Goal: Transaction & Acquisition: Obtain resource

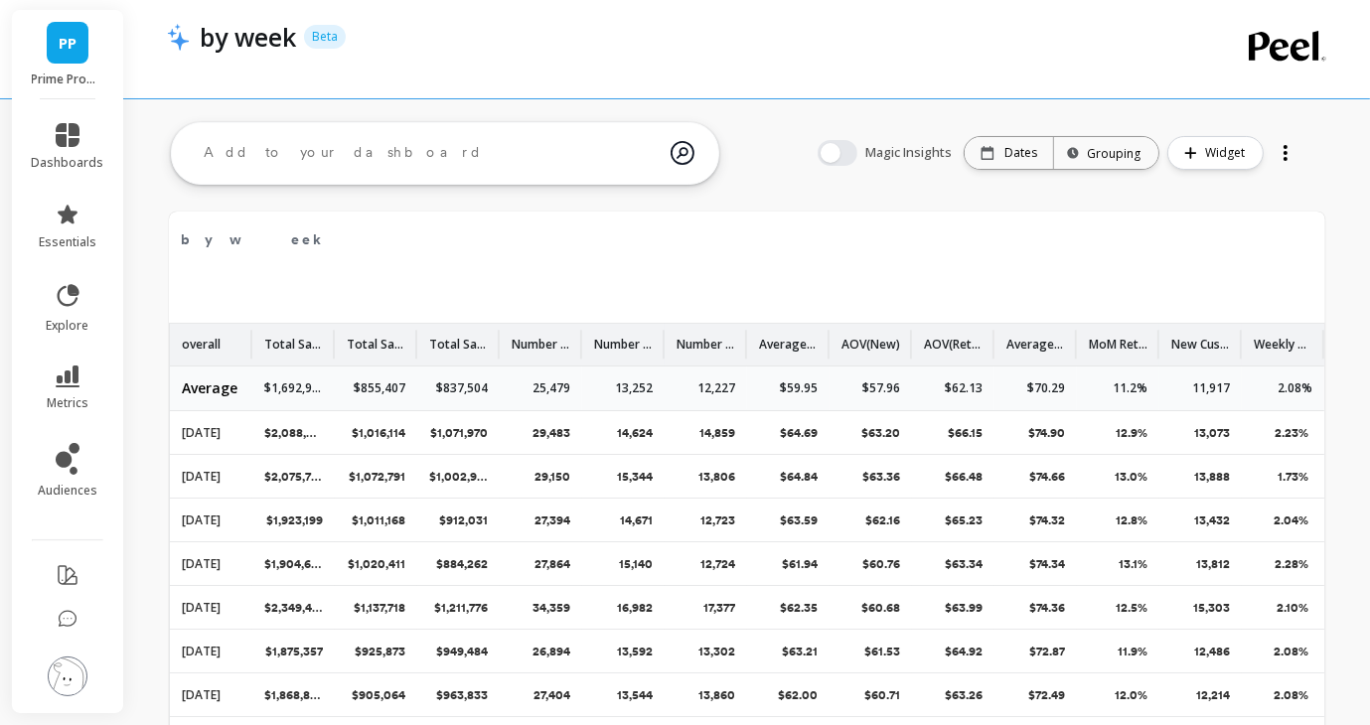
click at [1293, 152] on div at bounding box center [1286, 153] width 28 height 32
click at [1236, 229] on span "Share" at bounding box center [1219, 235] width 37 height 20
click at [1287, 158] on div at bounding box center [1286, 159] width 4 height 4
click at [970, 208] on div "by week Edit Widget & Insights overall Total Sales Total Sales from new custome…" at bounding box center [747, 593] width 1157 height 779
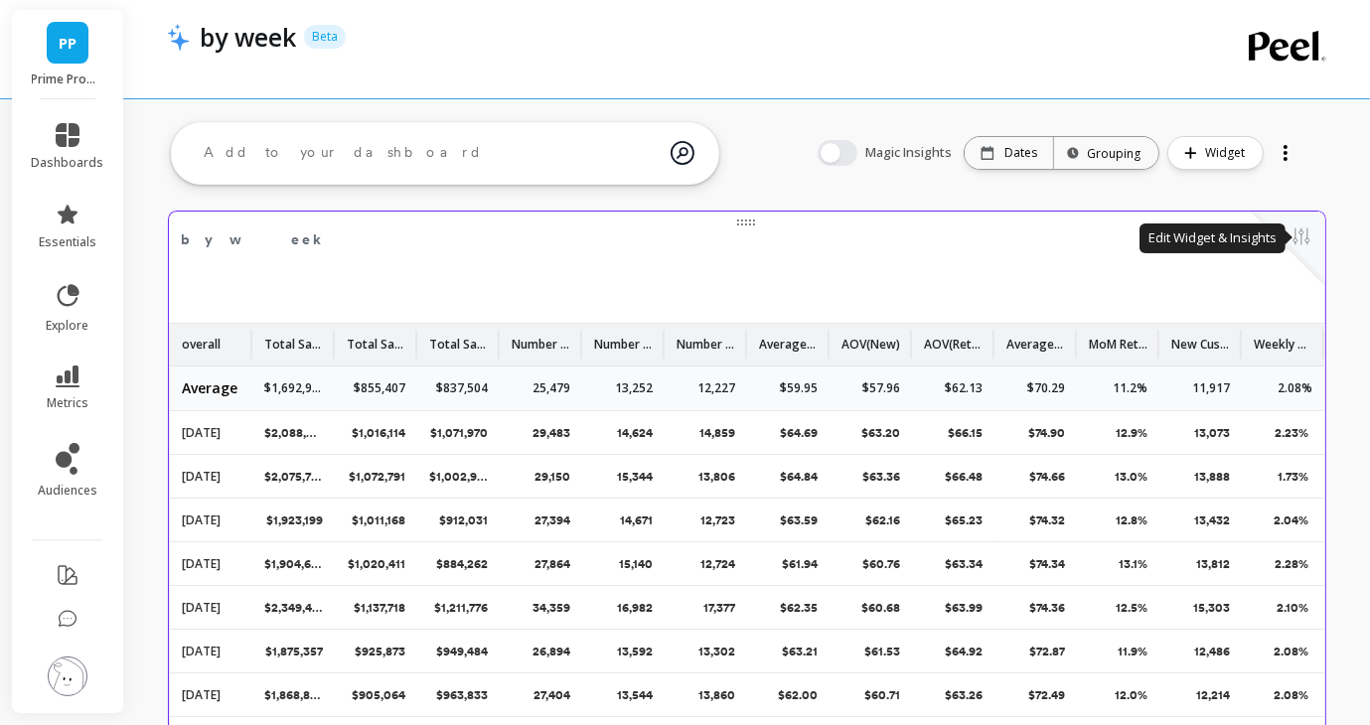
click at [1303, 244] on button at bounding box center [1302, 239] width 24 height 28
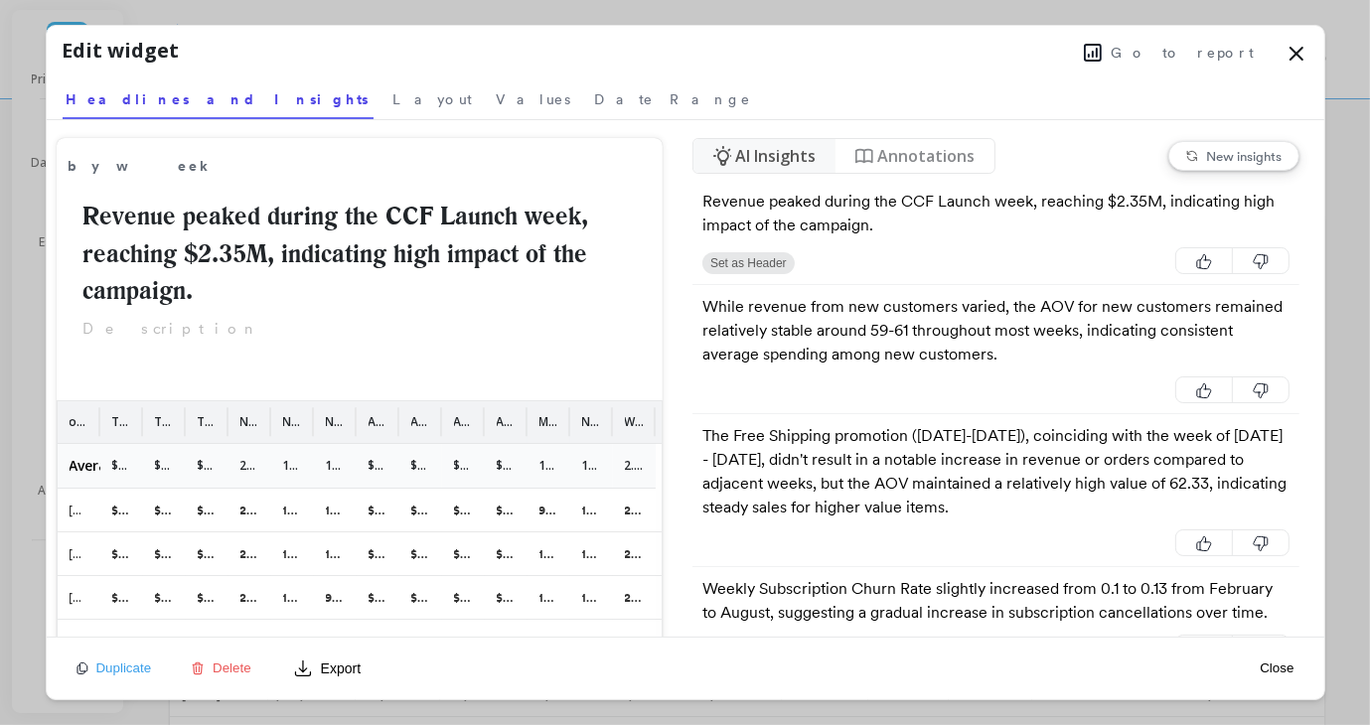
click at [1293, 62] on icon at bounding box center [1297, 54] width 24 height 24
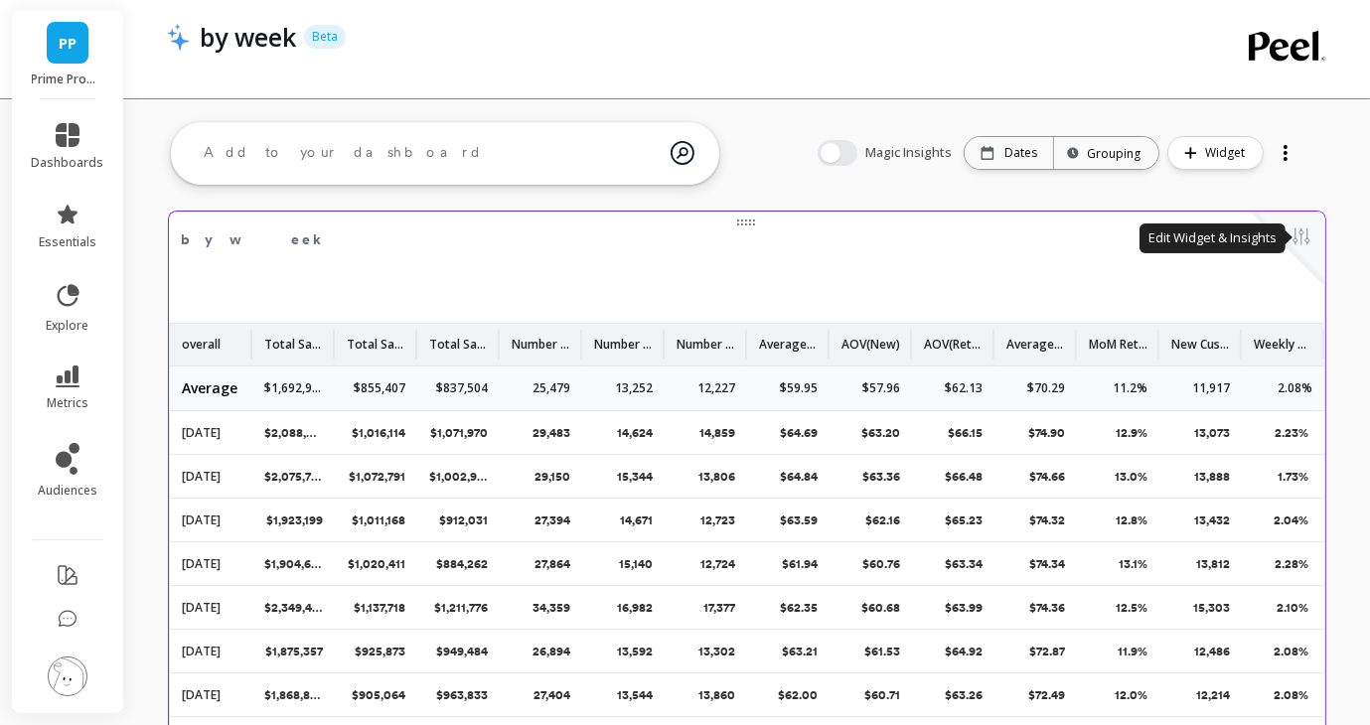
click at [1302, 242] on button at bounding box center [1302, 239] width 24 height 28
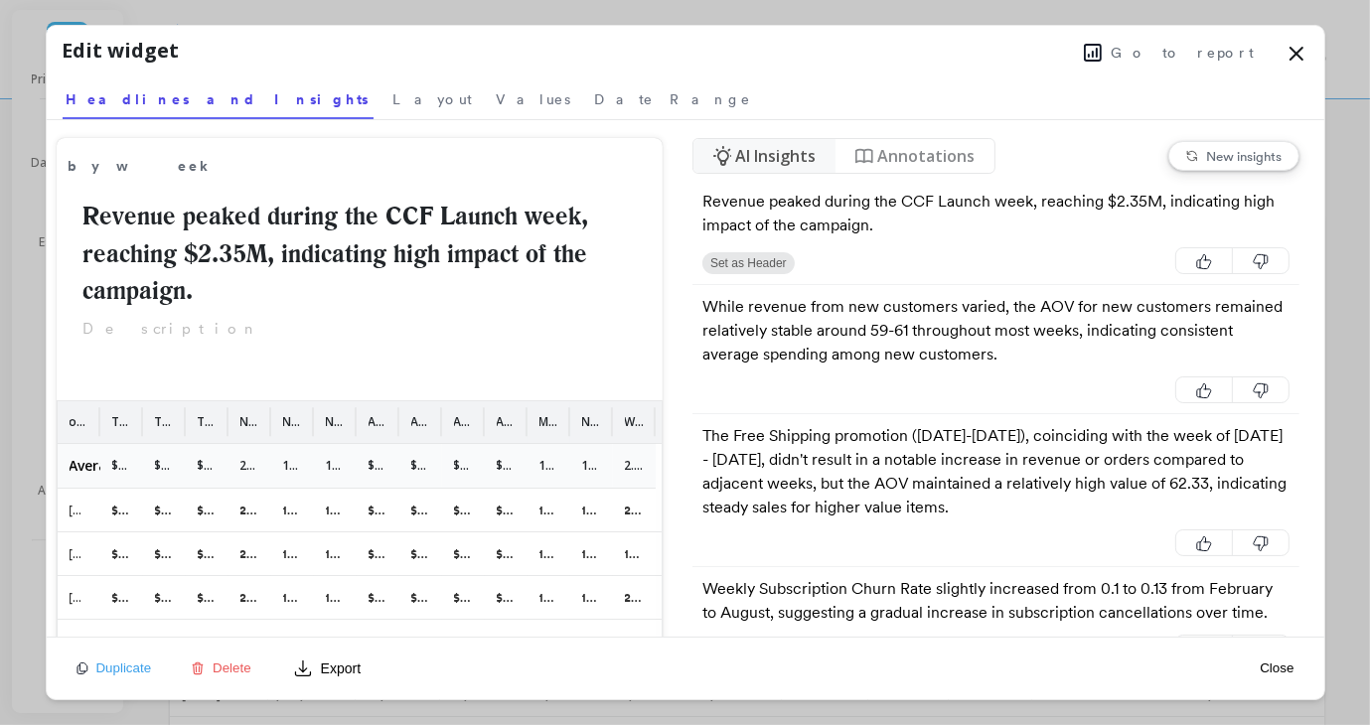
click at [360, 655] on button "Export" at bounding box center [326, 669] width 83 height 32
click at [384, 612] on span "Google Sheets" at bounding box center [372, 619] width 92 height 20
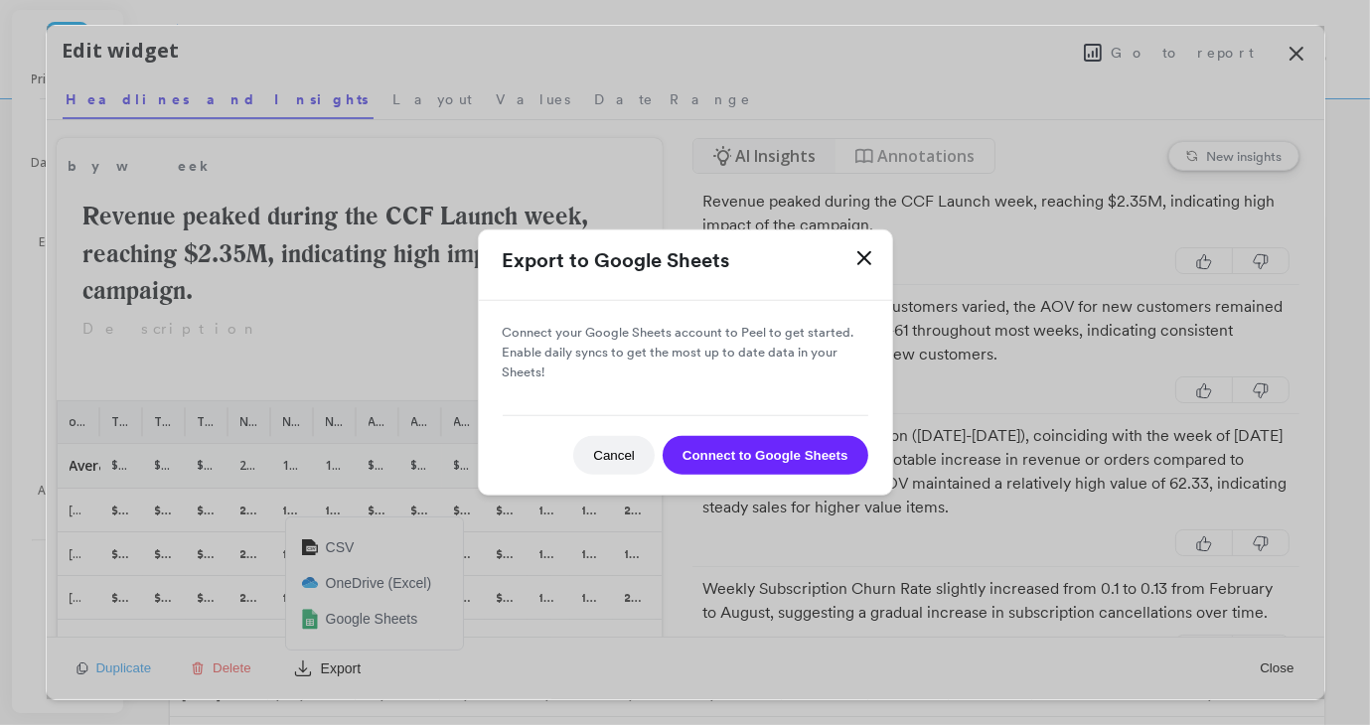
click at [709, 446] on button "Connect to Google Sheets" at bounding box center [766, 455] width 206 height 39
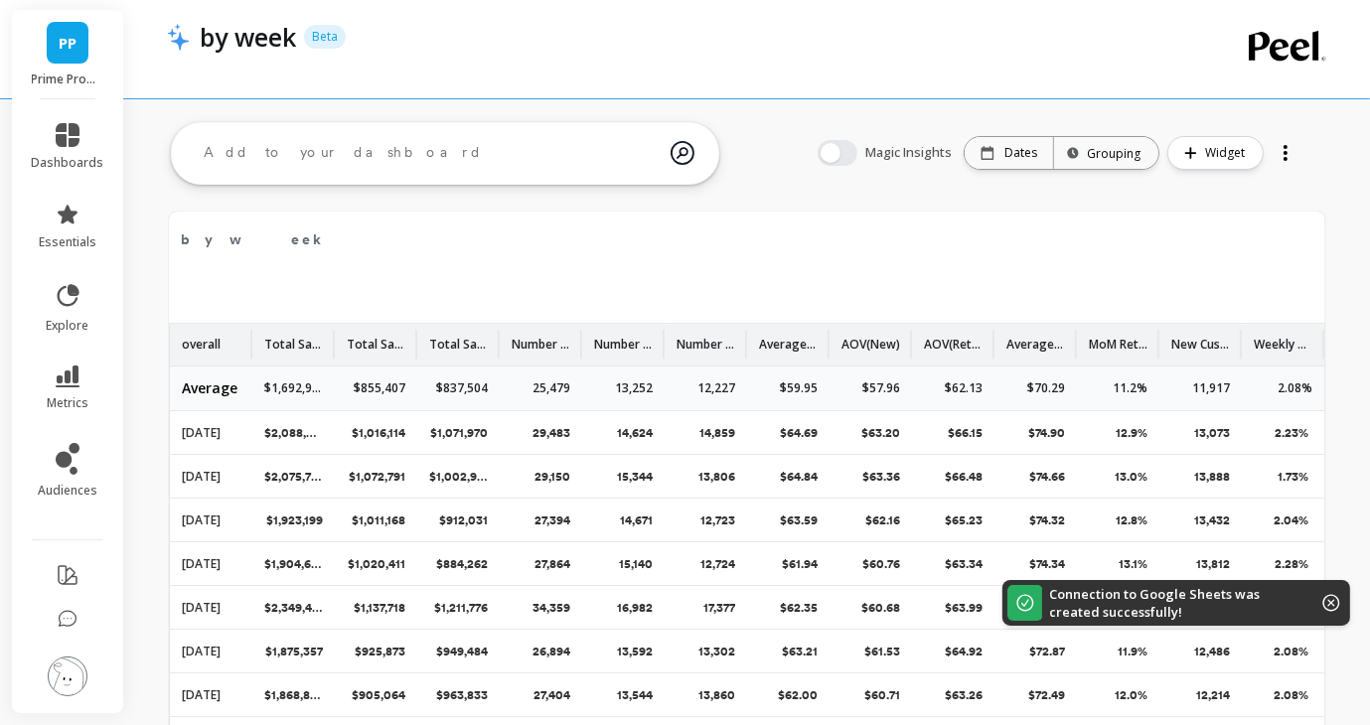
click at [1292, 162] on div at bounding box center [1286, 153] width 28 height 32
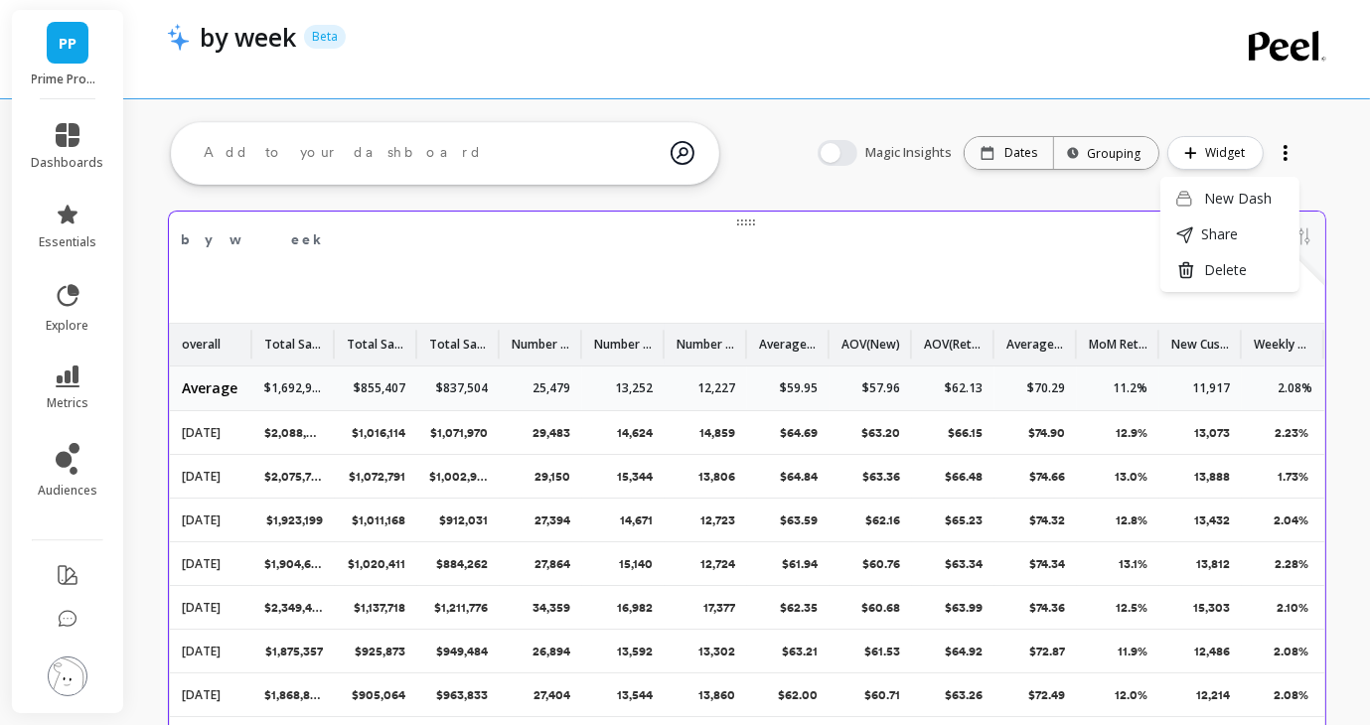
click at [1069, 268] on div "by week Edit Widget & Insights overall Total Sales Total Sales from new custome…" at bounding box center [747, 593] width 1157 height 763
click at [1309, 246] on button at bounding box center [1302, 239] width 24 height 28
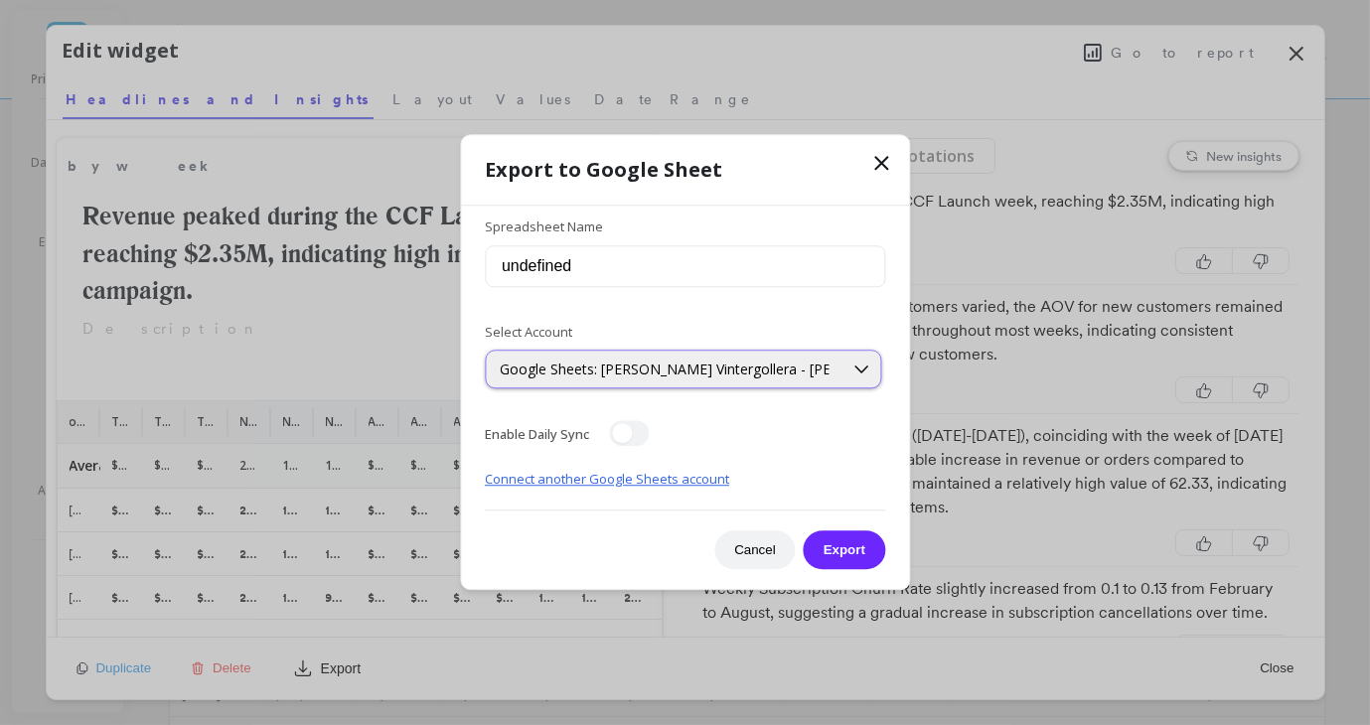
click at [666, 377] on div "Google Sheets: [PERSON_NAME] Vintergollera - [PERSON_NAME][EMAIL_ADDRESS][DOMAI…" at bounding box center [664, 370] width 329 height 19
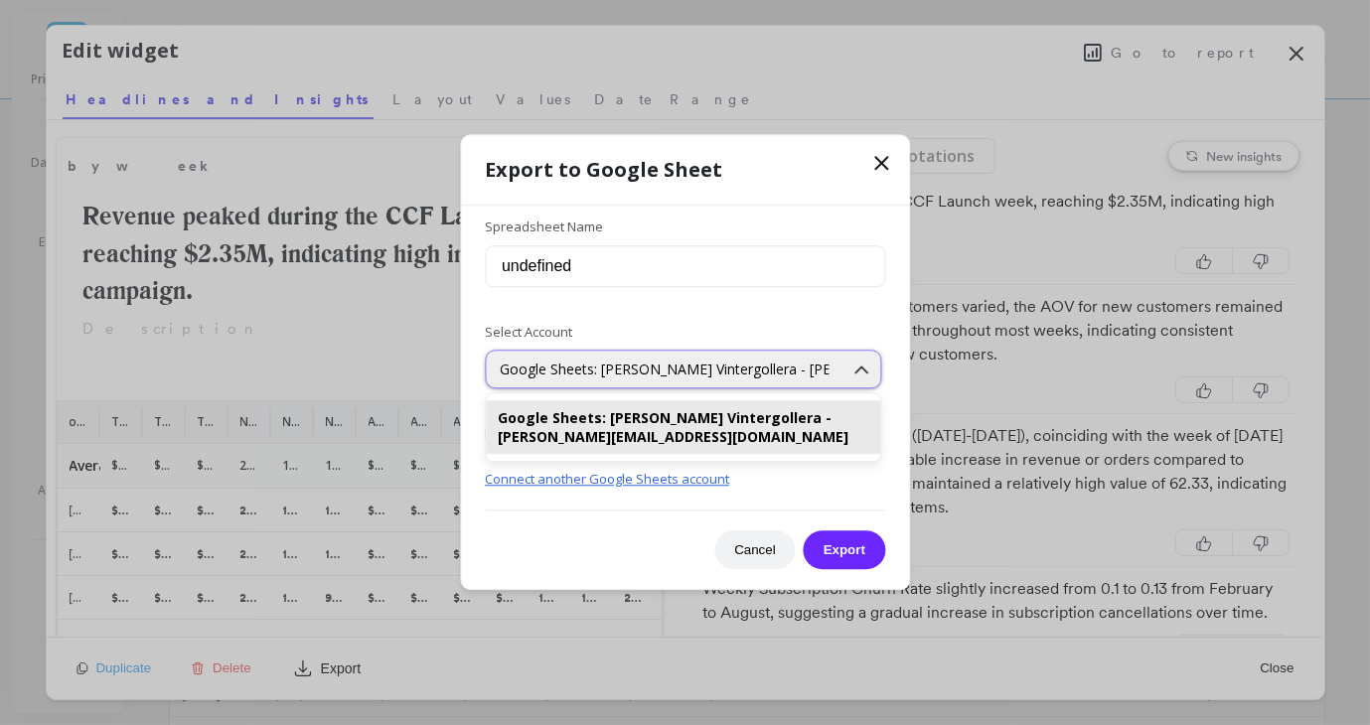
click at [541, 364] on div "Google Sheets: [PERSON_NAME] Vintergollera - [PERSON_NAME][EMAIL_ADDRESS][DOMAI…" at bounding box center [664, 370] width 329 height 19
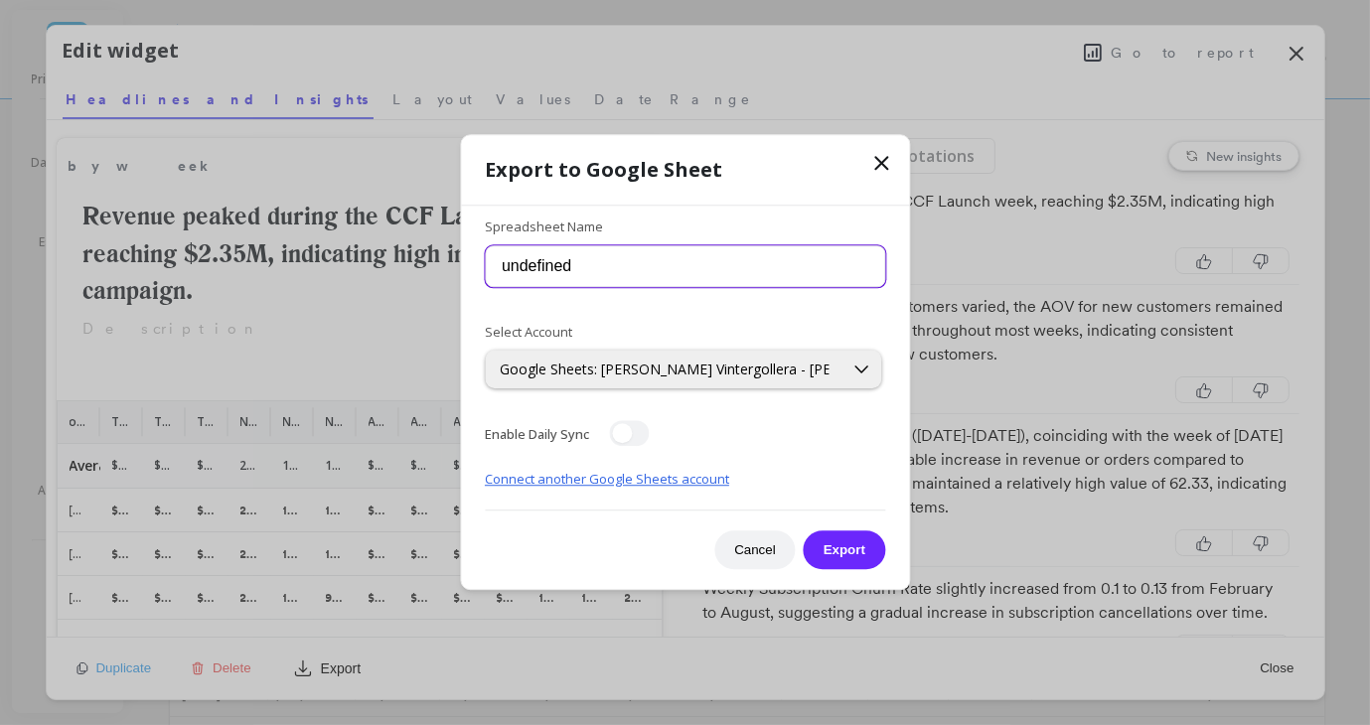
click at [549, 268] on input "undefined" at bounding box center [685, 266] width 400 height 42
click at [588, 254] on input "undefined" at bounding box center [685, 266] width 400 height 42
drag, startPoint x: 618, startPoint y: 268, endPoint x: 442, endPoint y: 270, distance: 175.9
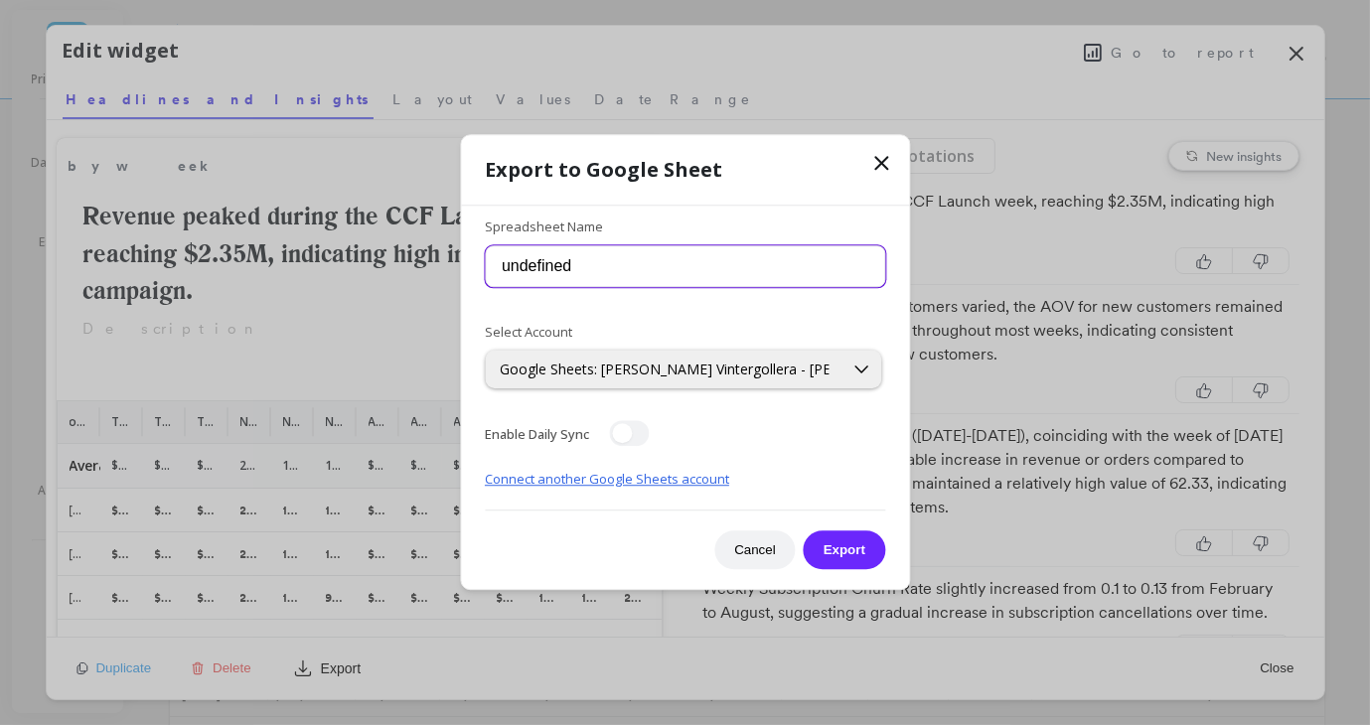
click at [442, 270] on div "Export to Google Sheet Spreadsheet Name undefined Select Account Google Sheets:…" at bounding box center [685, 362] width 1370 height 725
click at [601, 262] on input "Peel Weekly Sync" at bounding box center [685, 266] width 400 height 42
type input "Peel Weekly Data Sync"
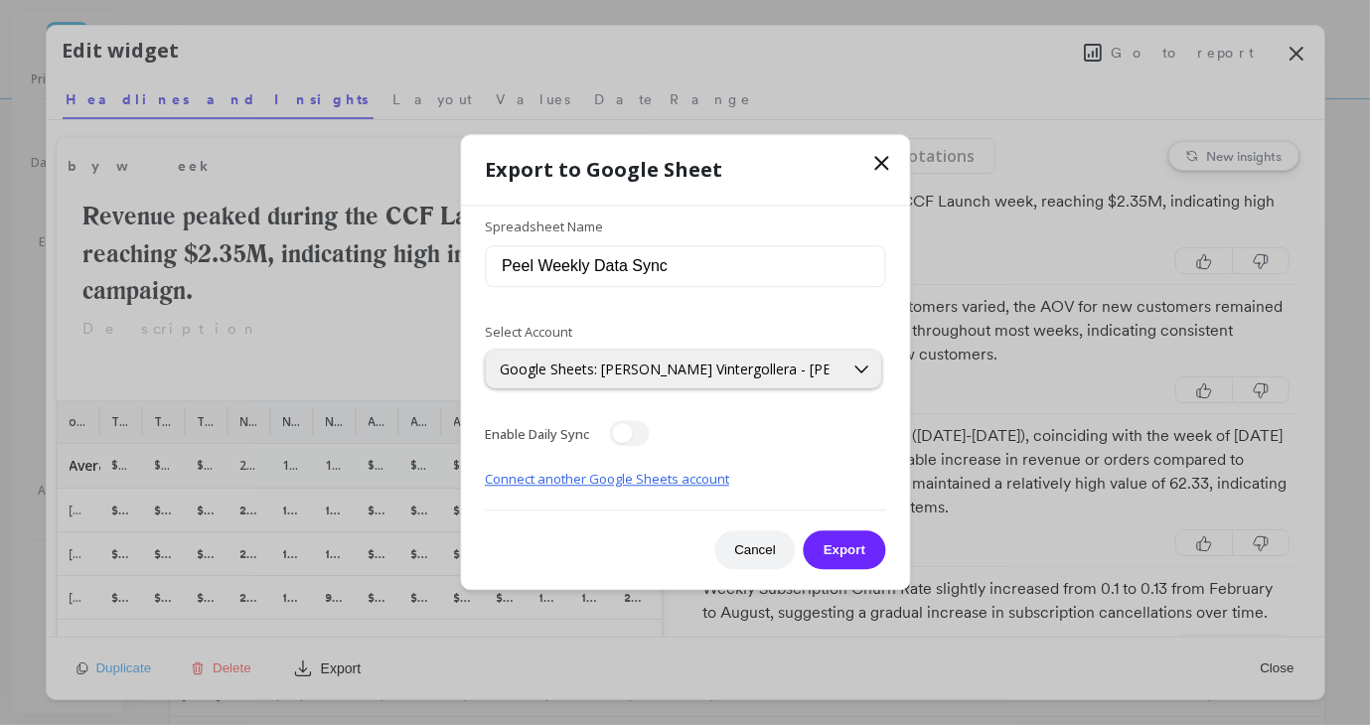
click at [649, 438] on div "Enable Daily Sync" at bounding box center [567, 434] width 164 height 26
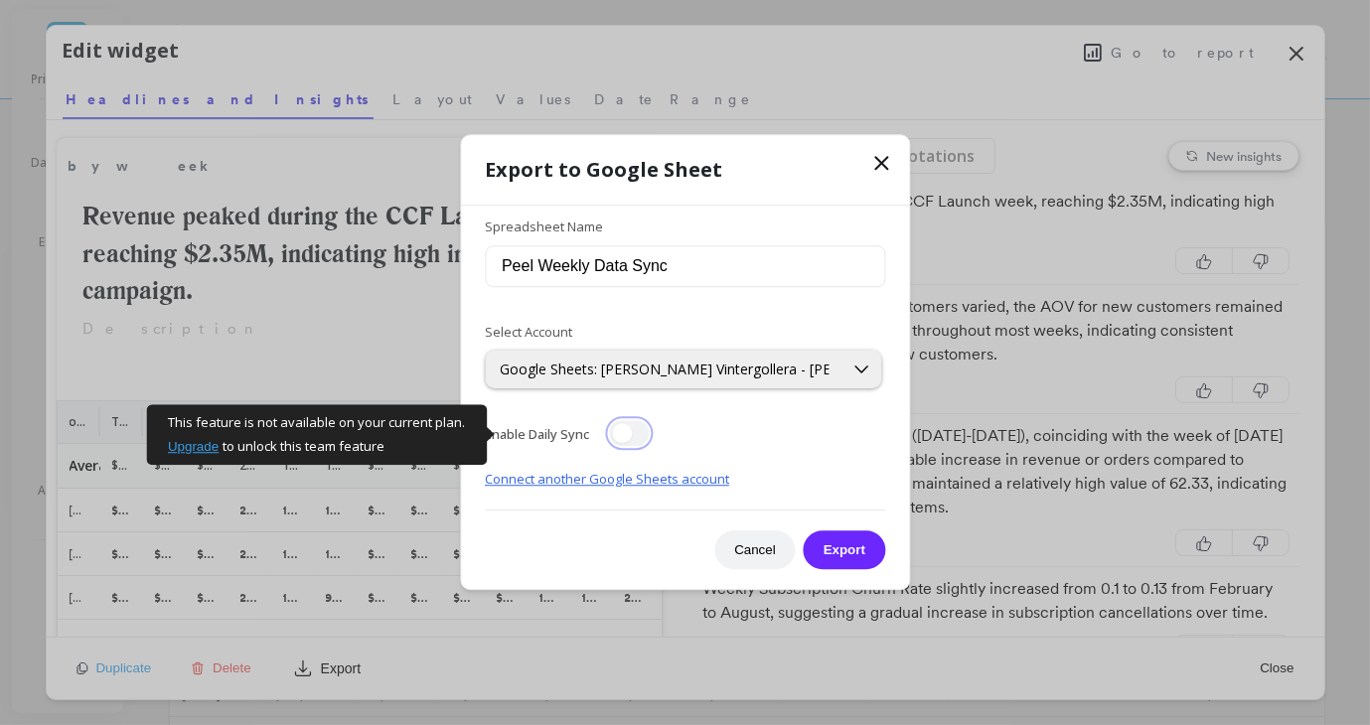
click at [633, 437] on button "button" at bounding box center [629, 434] width 40 height 26
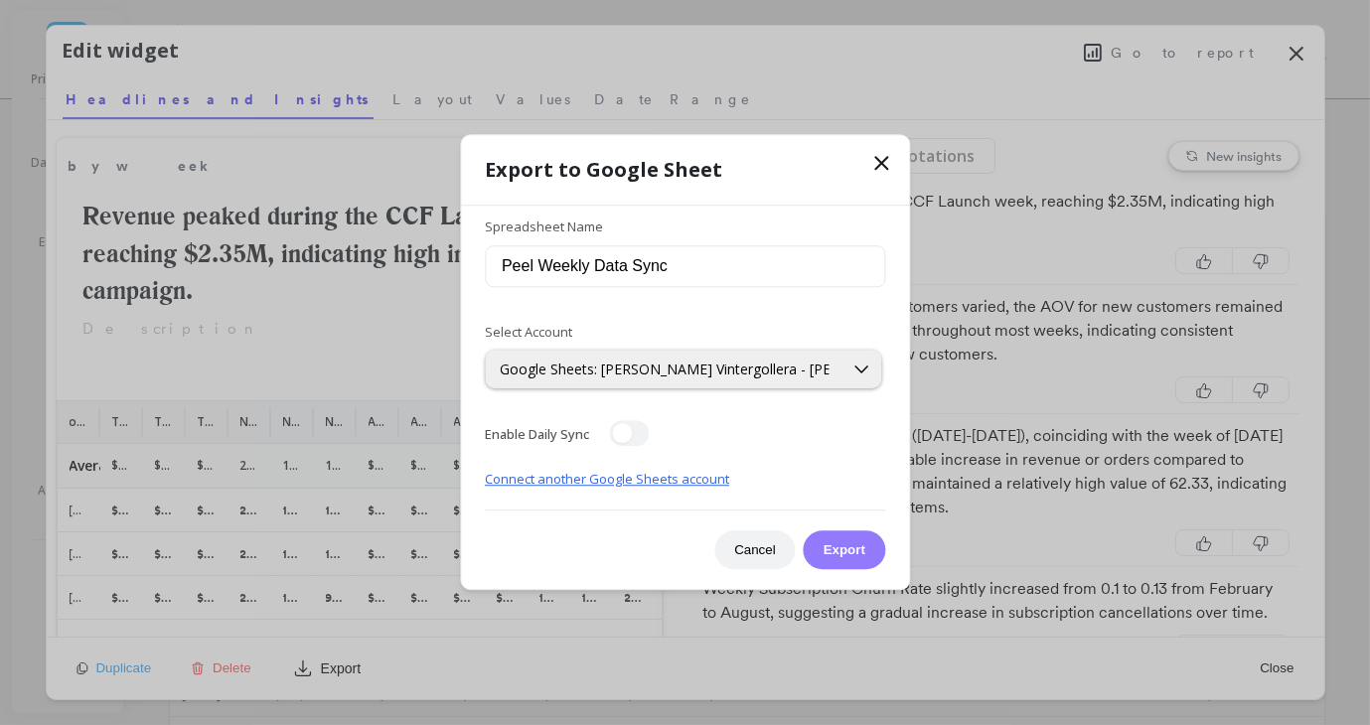
click at [863, 559] on button "Export" at bounding box center [844, 551] width 81 height 39
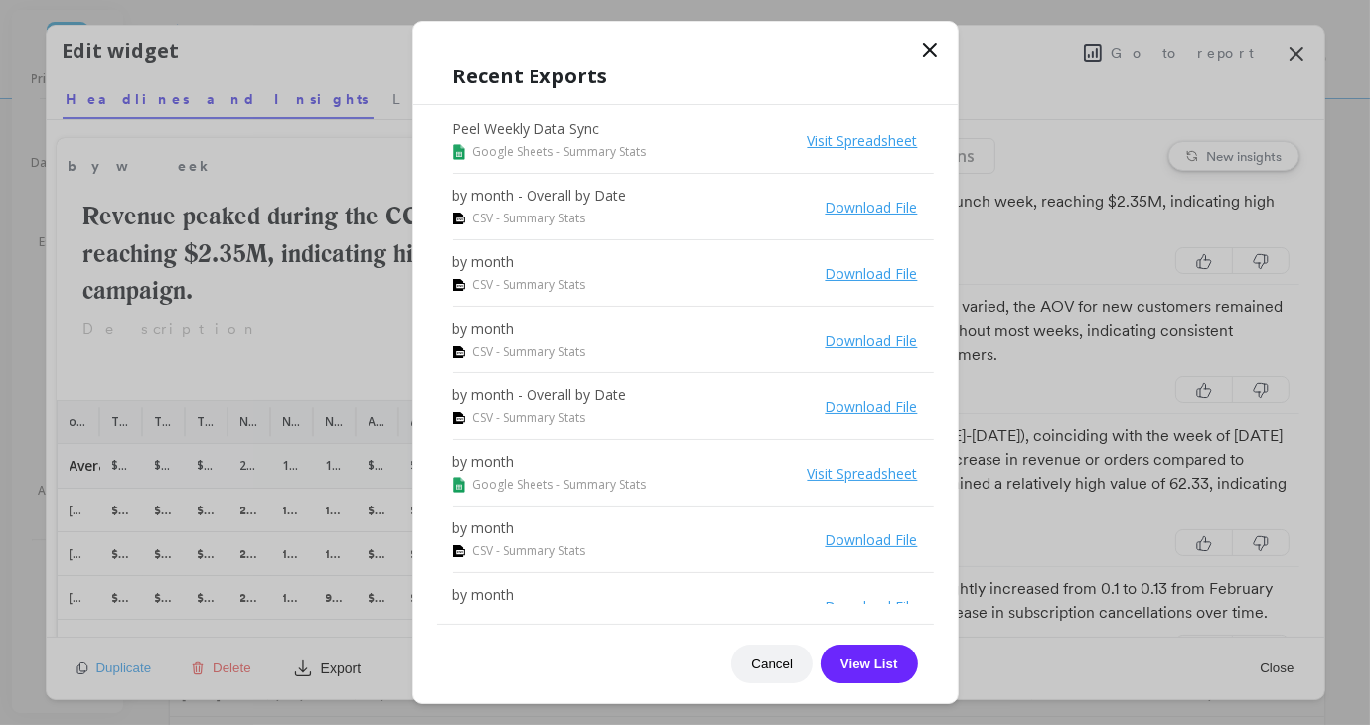
click at [826, 141] on link "Visit Spreadsheet" at bounding box center [863, 140] width 110 height 19
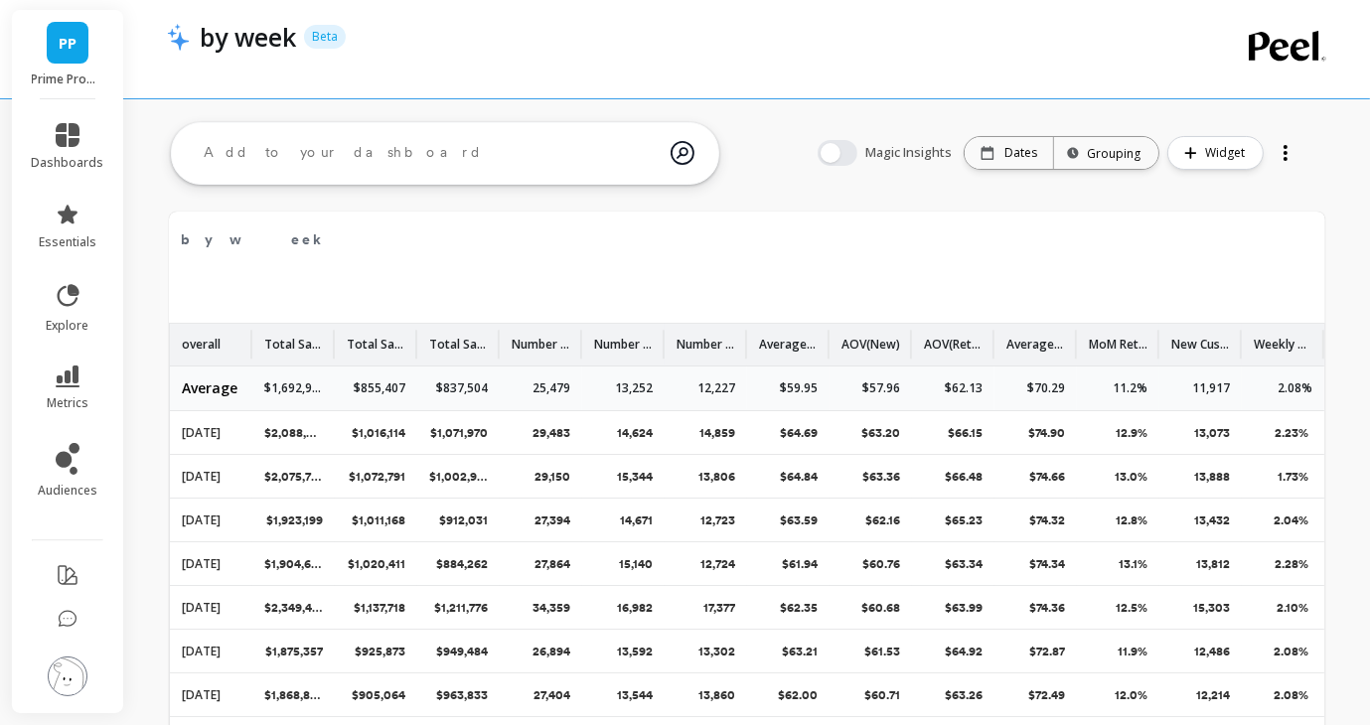
click at [1107, 169] on div "Magic Insights Date: Dates Time grouping: Grouping Widget" at bounding box center [1059, 153] width 524 height 64
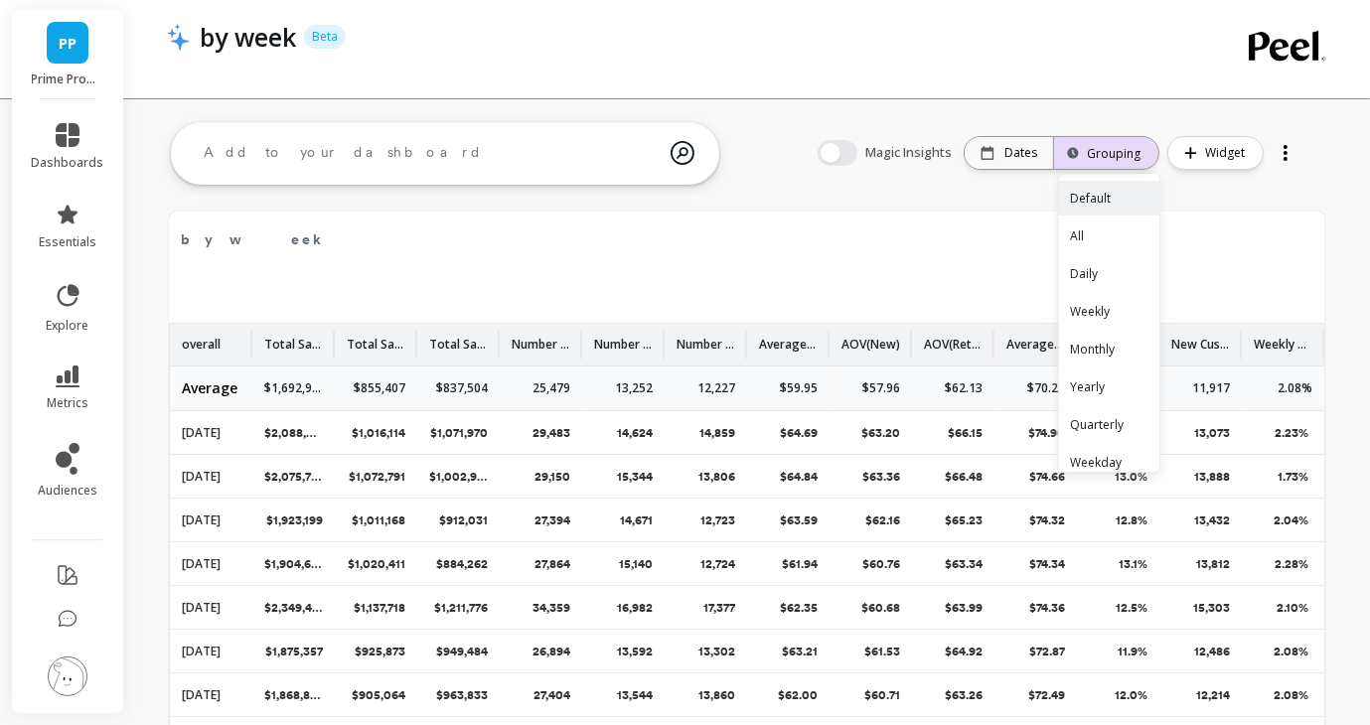
click at [1095, 153] on div "Grouping" at bounding box center [1106, 153] width 69 height 19
click at [1118, 321] on div "Weekly" at bounding box center [1109, 311] width 100 height 35
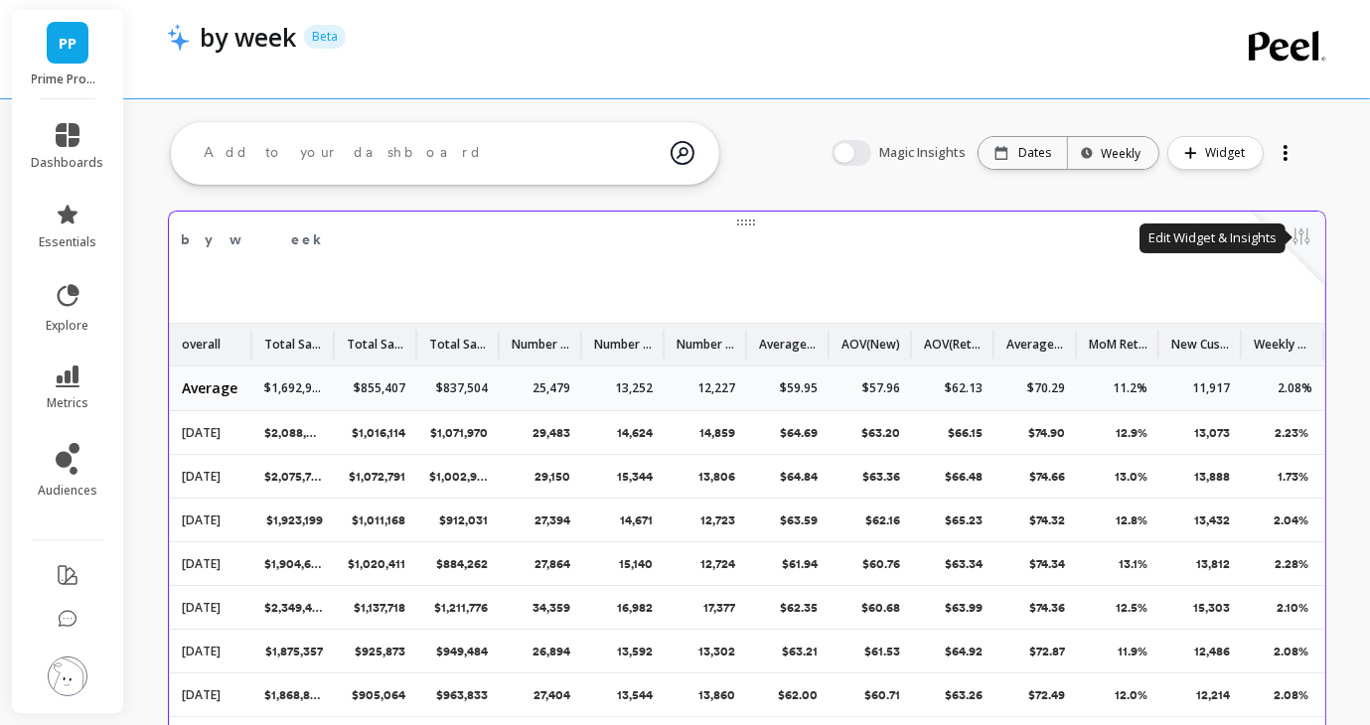
click at [1297, 231] on button at bounding box center [1302, 239] width 24 height 28
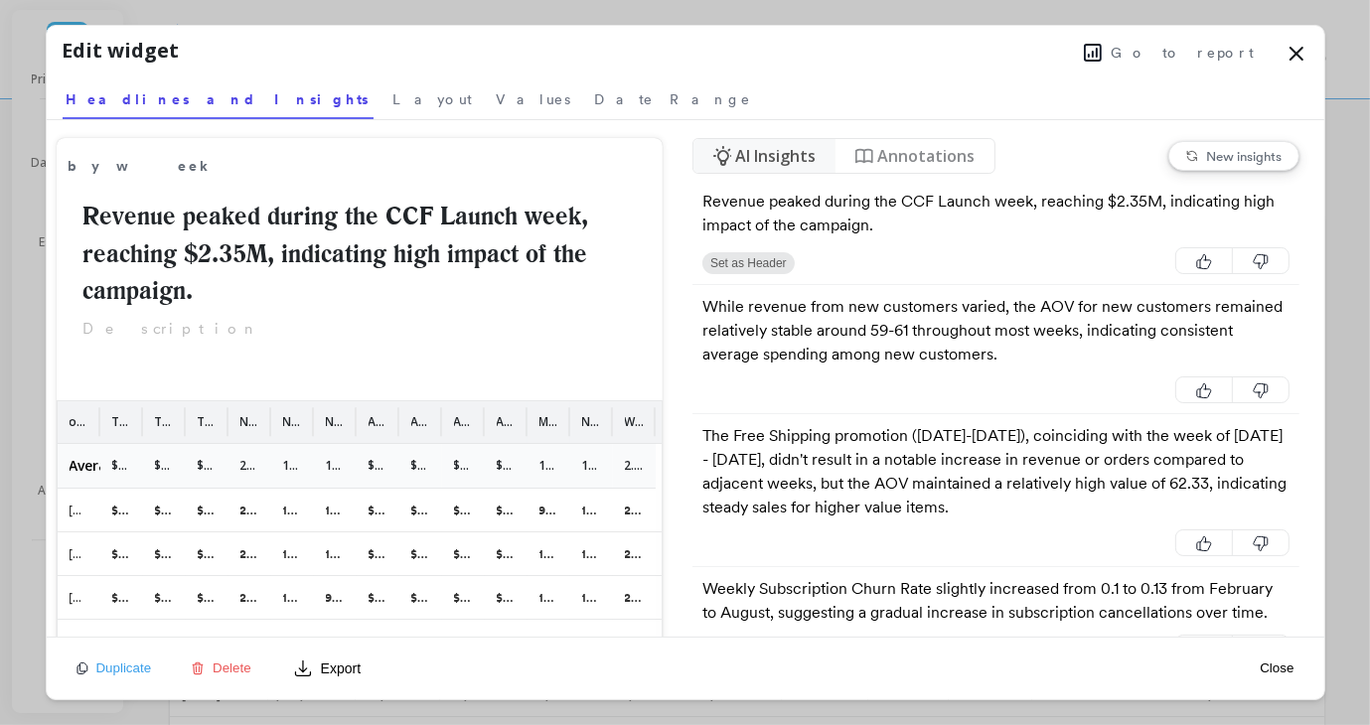
click at [329, 679] on button "Export" at bounding box center [326, 669] width 83 height 32
click at [377, 617] on span "Google Sheets" at bounding box center [372, 619] width 92 height 20
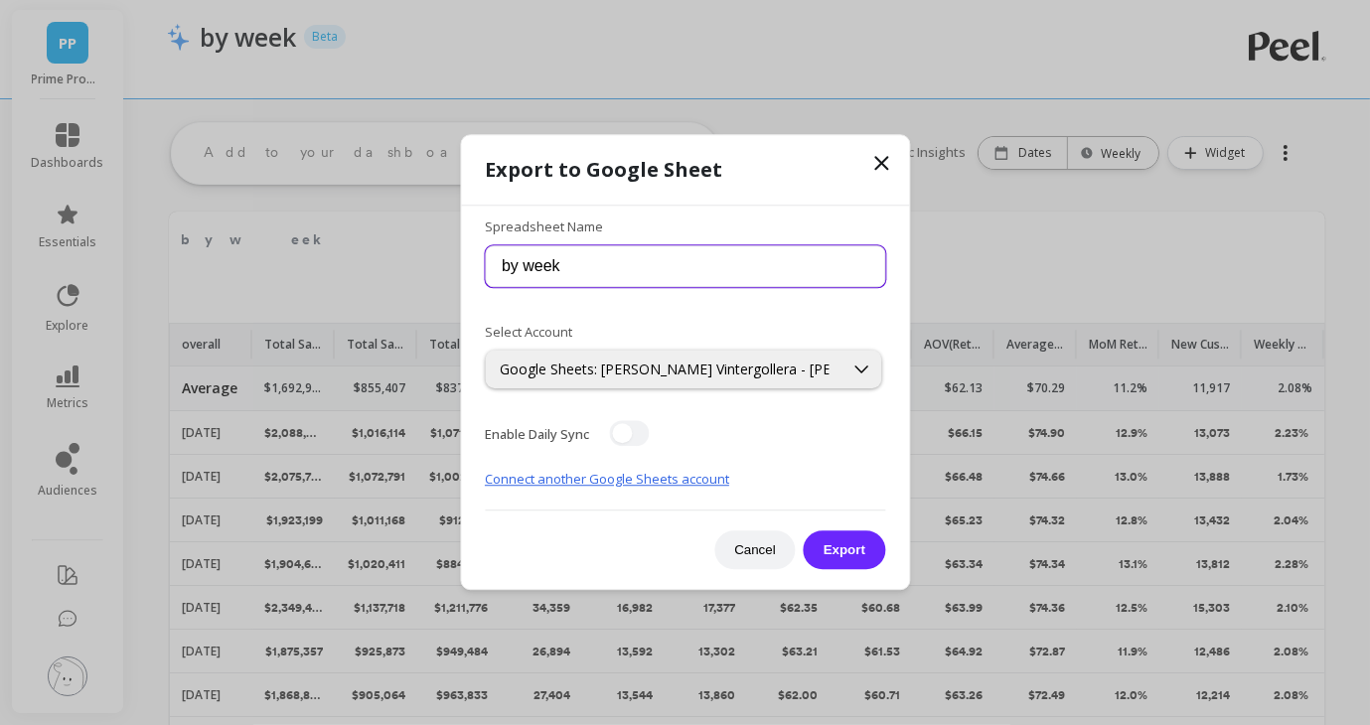
click at [614, 270] on input "by week" at bounding box center [685, 266] width 400 height 42
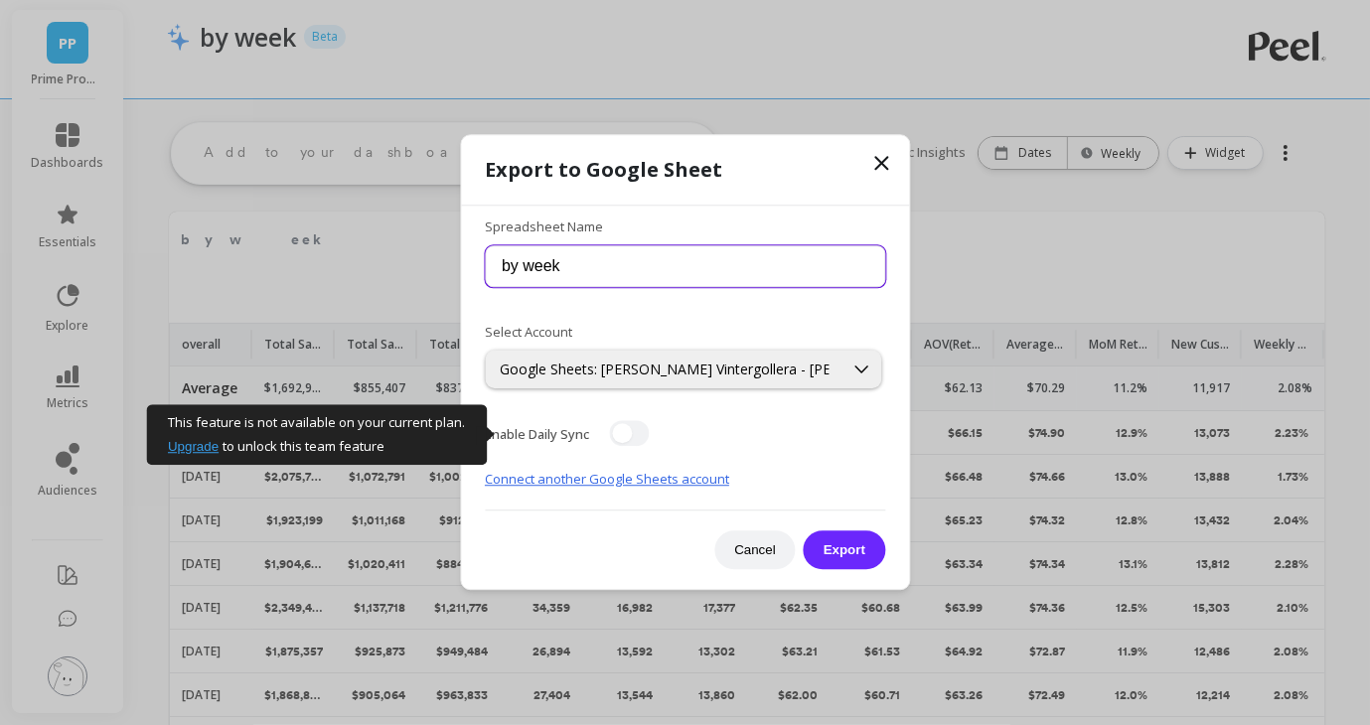
type input "by week"
click at [637, 427] on button "button" at bounding box center [629, 434] width 40 height 26
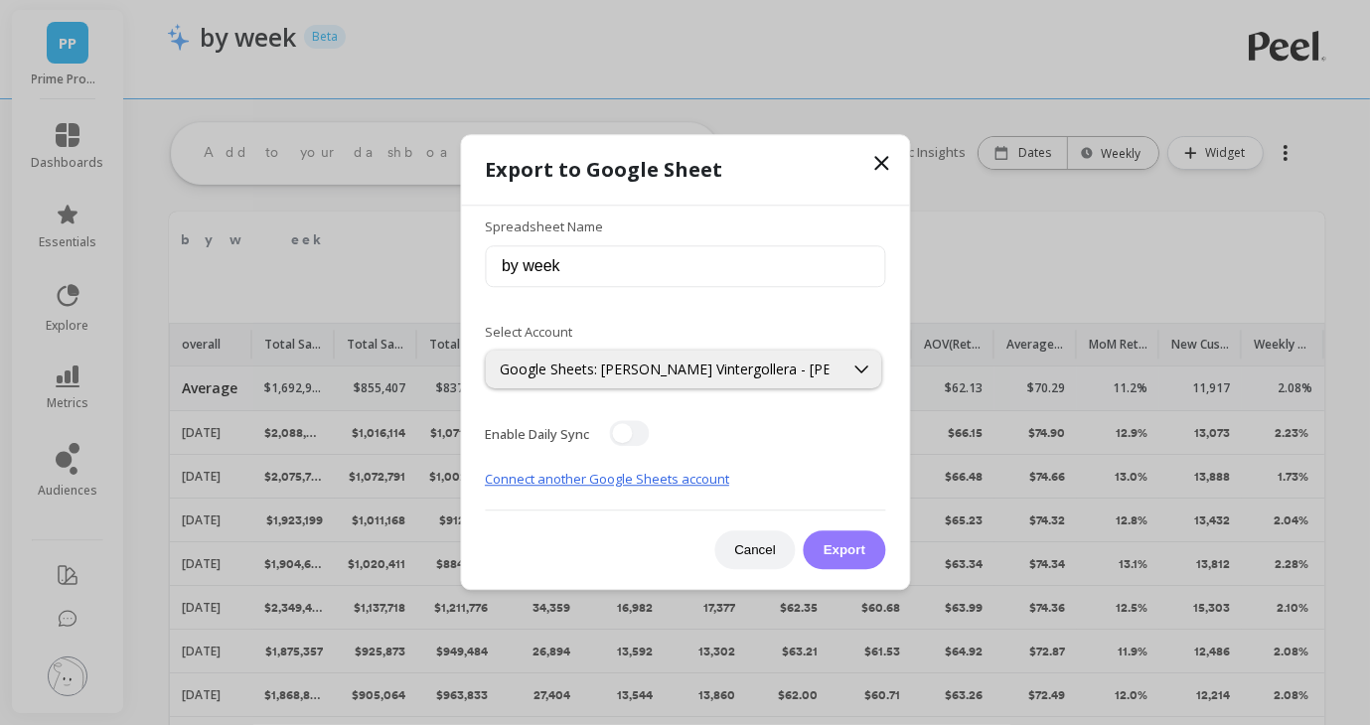
click at [841, 539] on button "Export" at bounding box center [844, 551] width 81 height 39
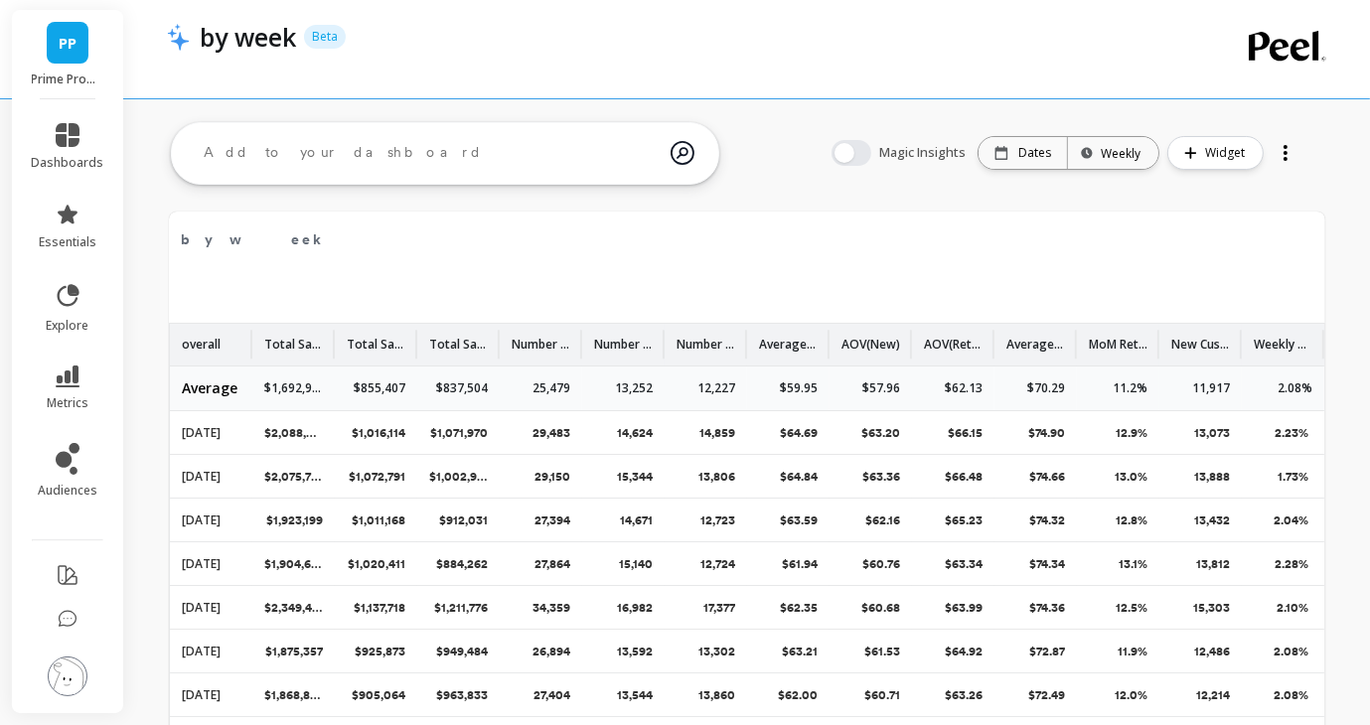
click at [298, 28] on div "by week Beta" at bounding box center [268, 37] width 156 height 34
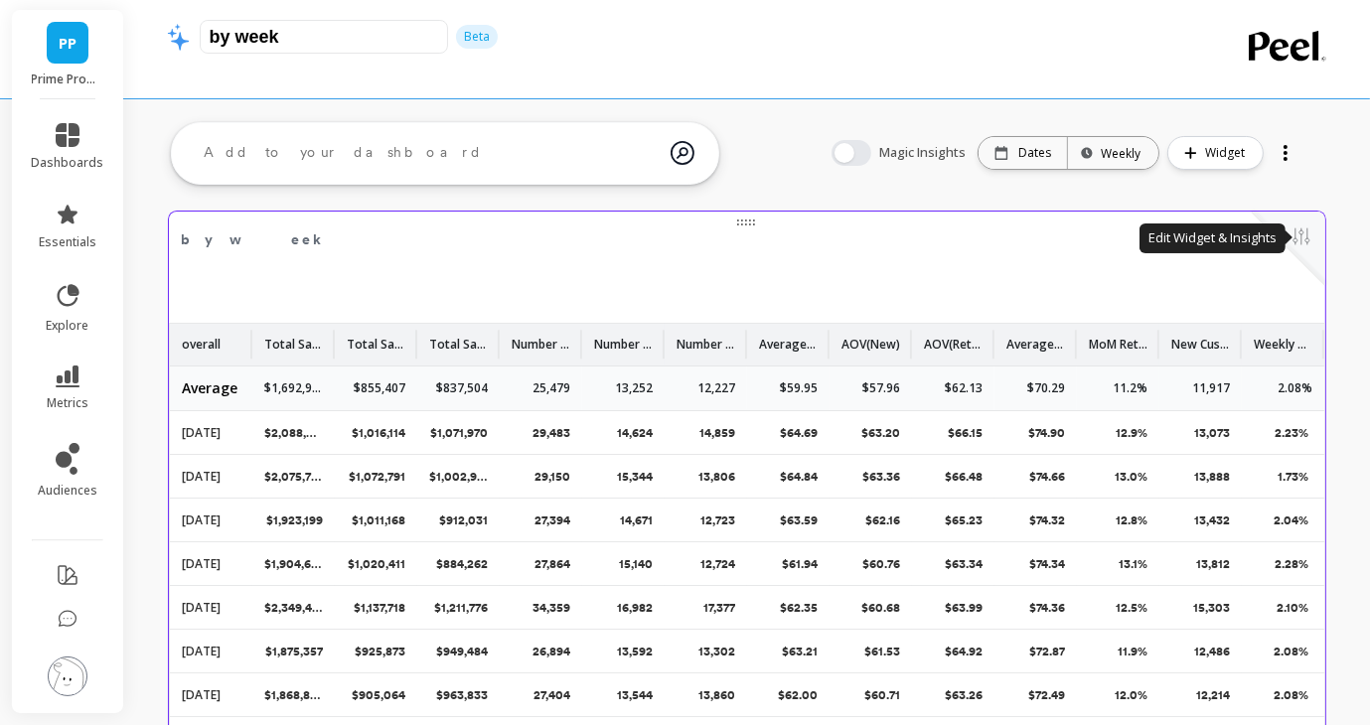
click at [1296, 242] on button at bounding box center [1302, 239] width 24 height 28
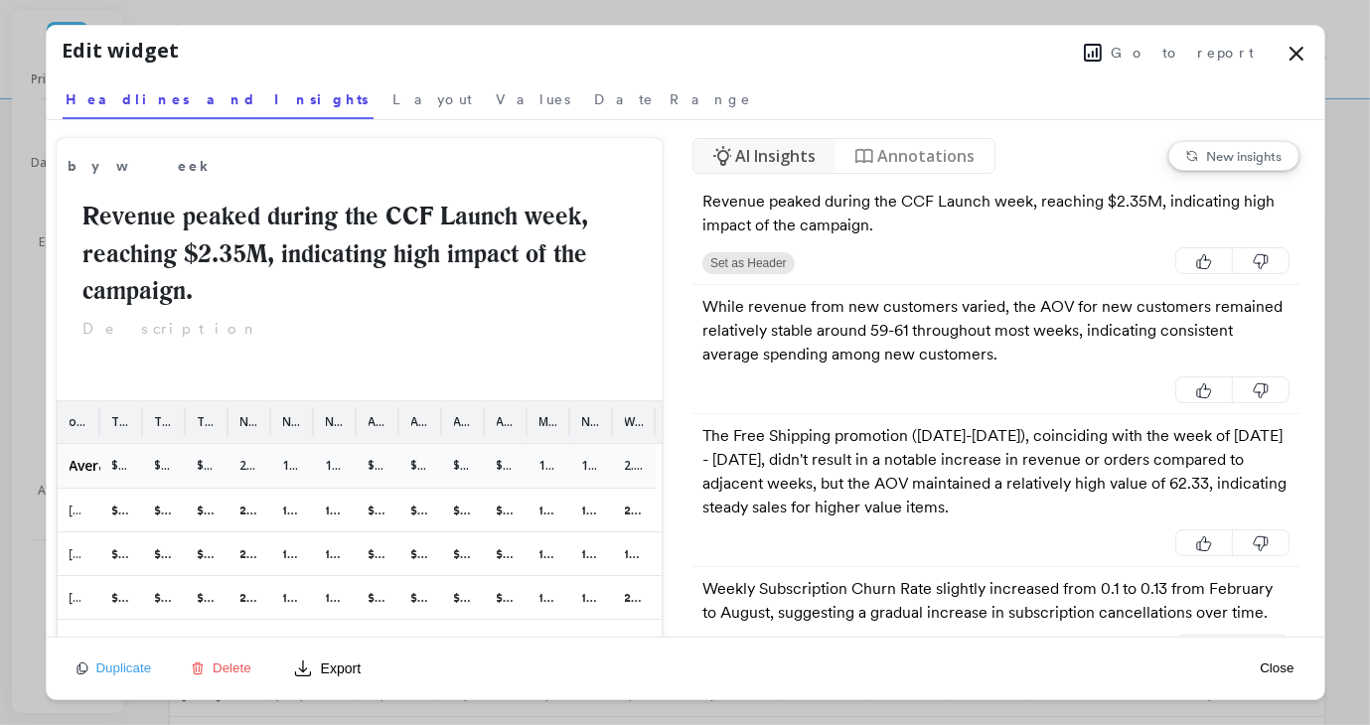
click at [1195, 53] on span "Go to report" at bounding box center [1183, 53] width 143 height 20
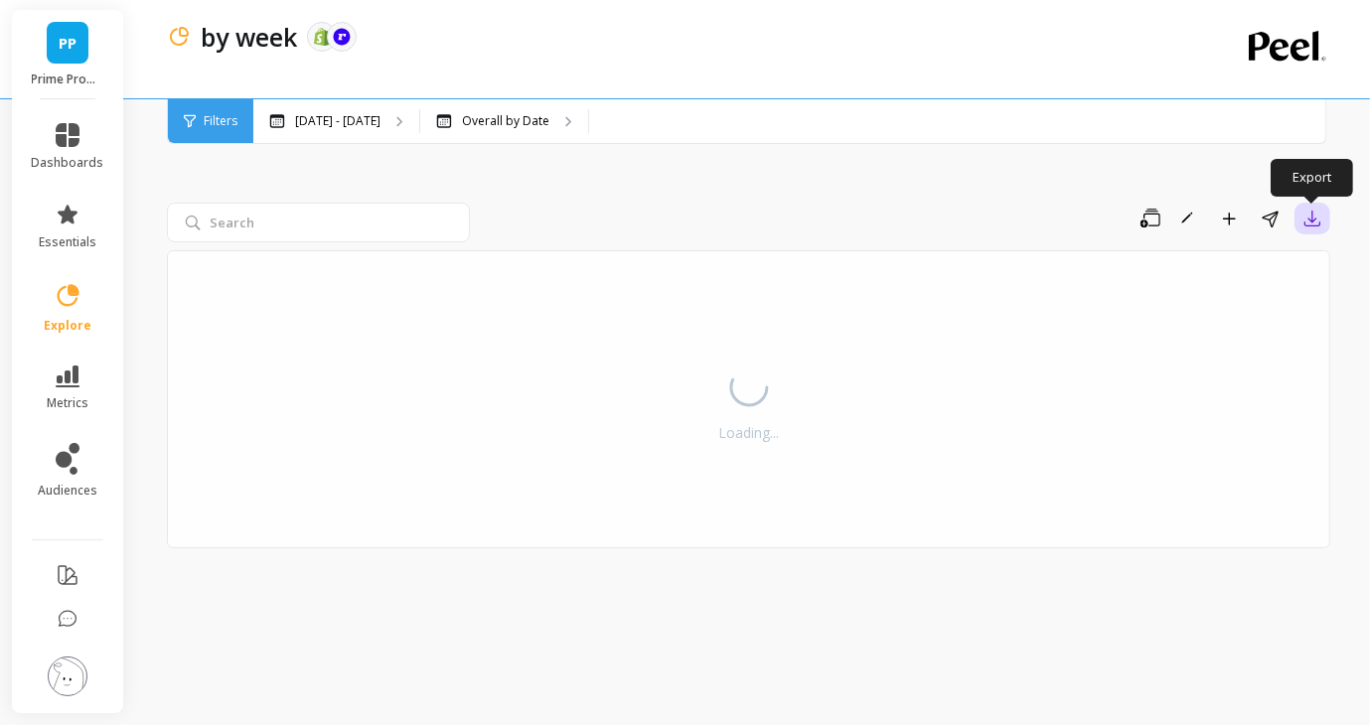
click at [1319, 221] on icon "button" at bounding box center [1313, 219] width 20 height 20
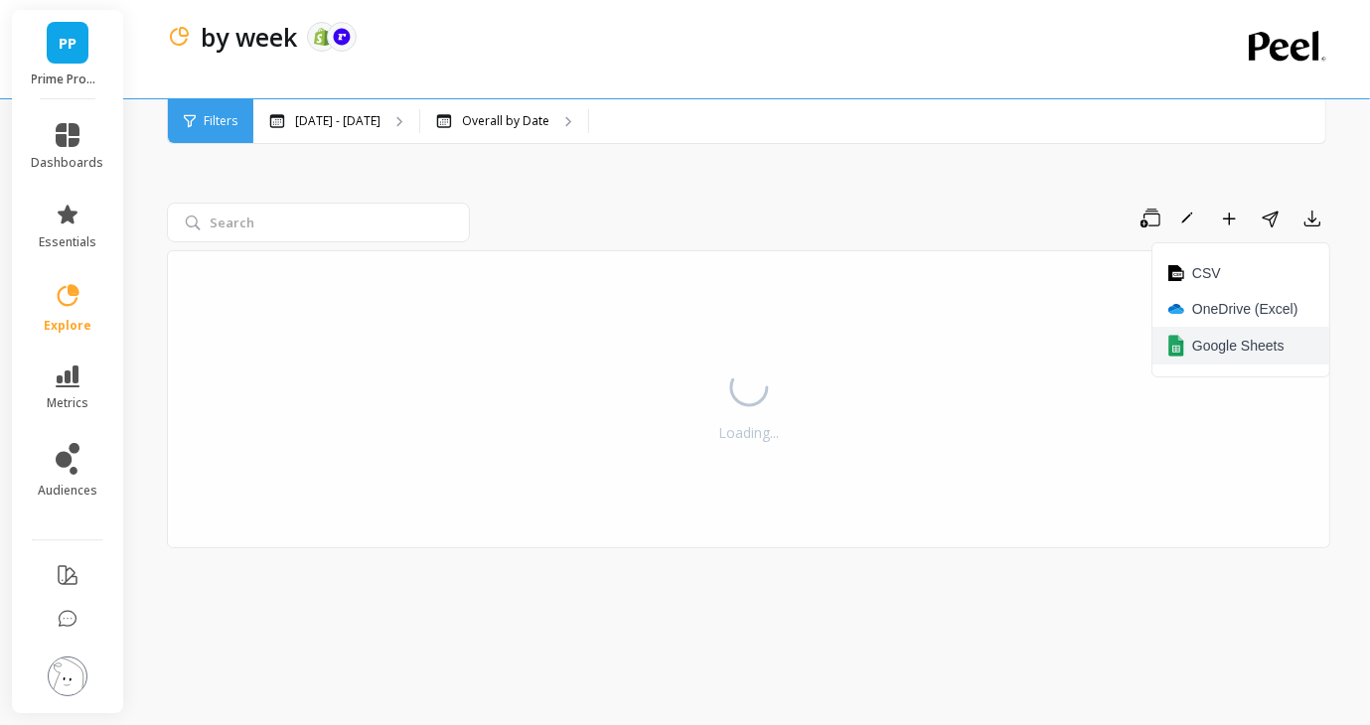
click at [1234, 352] on span "Google Sheets" at bounding box center [1238, 346] width 92 height 20
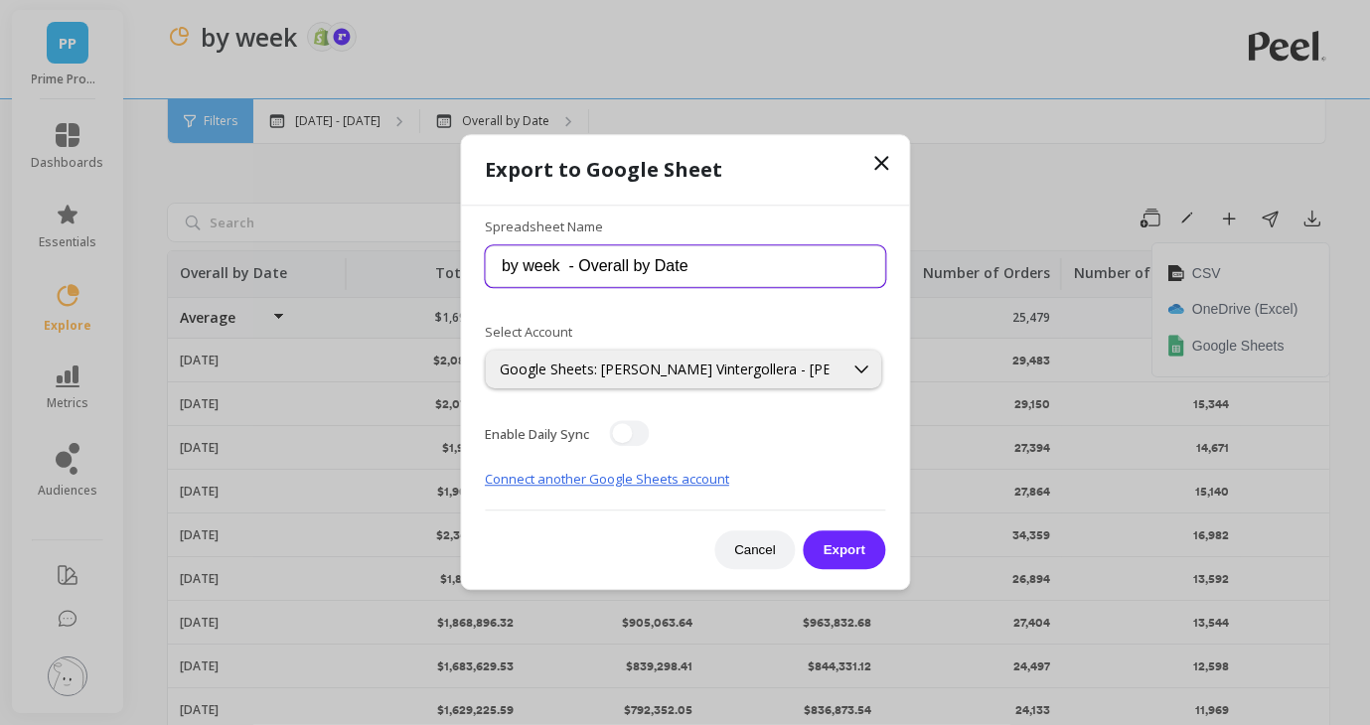
click at [734, 270] on input "by week - Overall by Date" at bounding box center [685, 266] width 400 height 42
drag, startPoint x: 500, startPoint y: 265, endPoint x: 849, endPoint y: 258, distance: 348.9
click at [849, 258] on input "by week - Overall by Date" at bounding box center [685, 266] width 400 height 42
type input "Peel by Week"
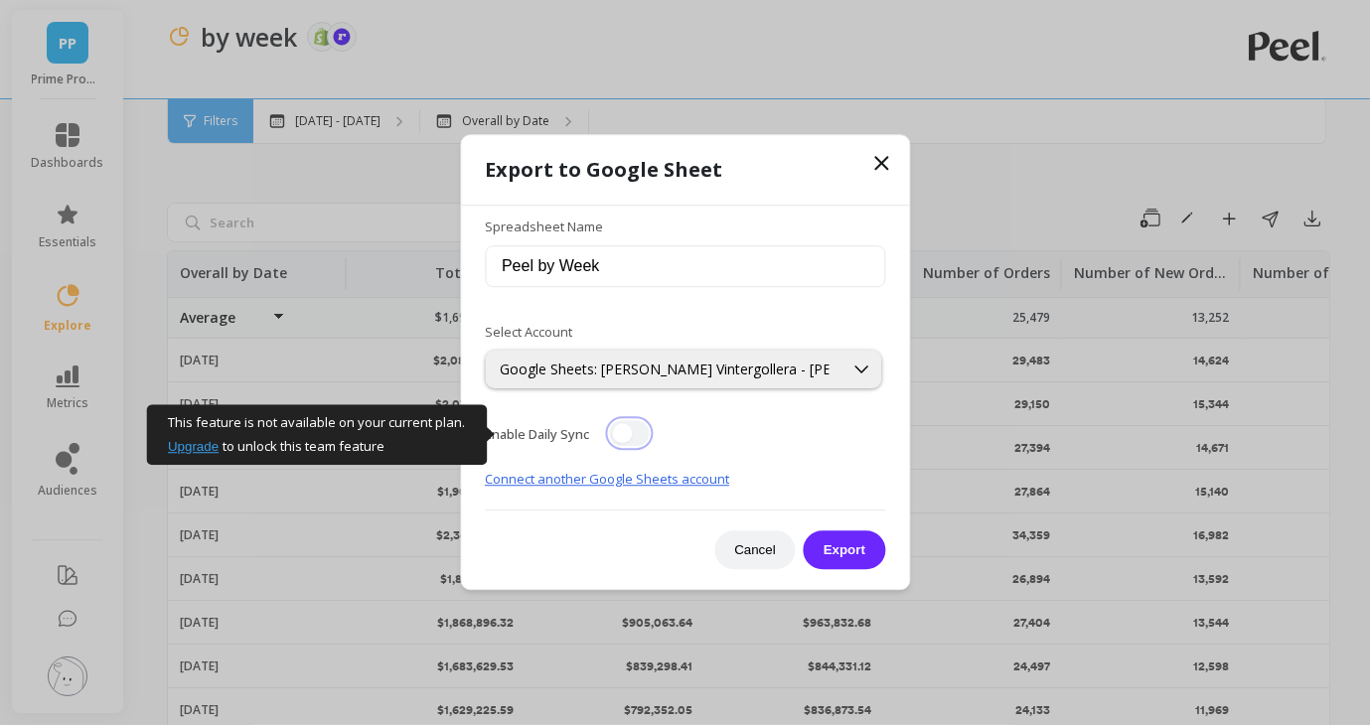
click at [648, 431] on button "button" at bounding box center [629, 434] width 40 height 26
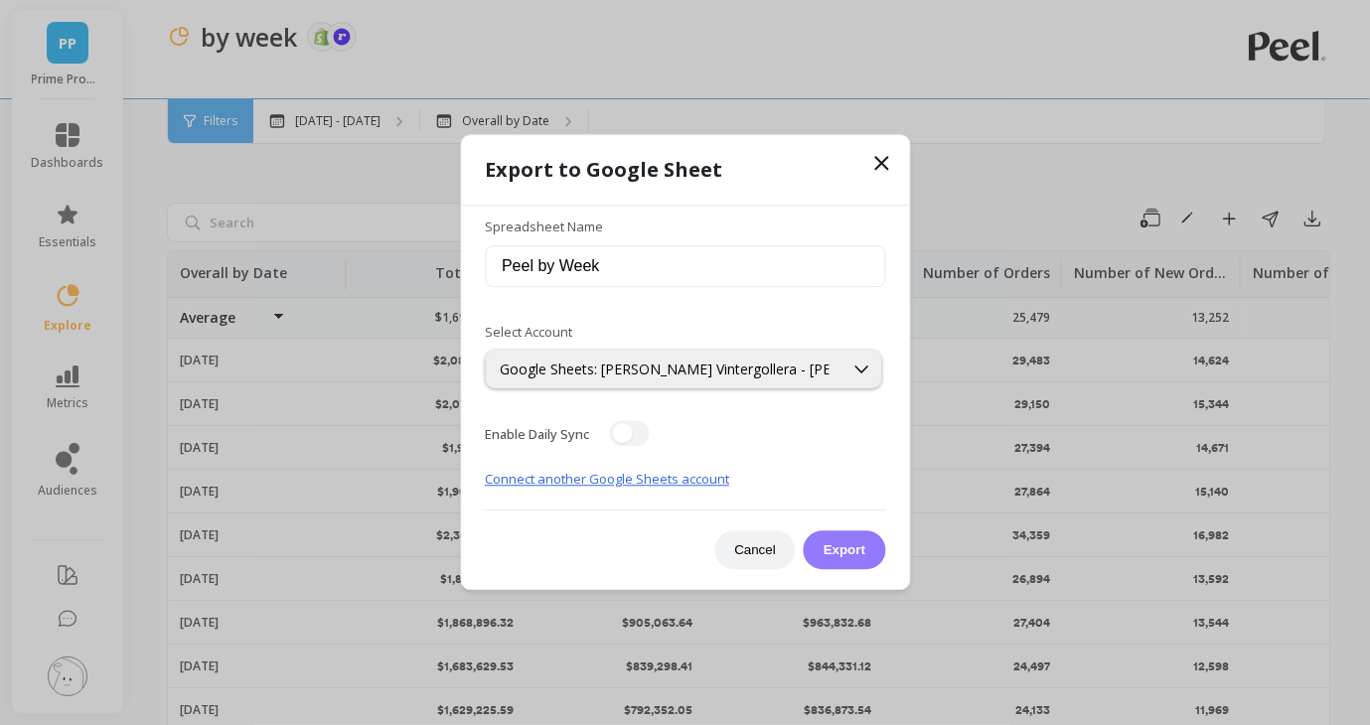
click at [852, 544] on button "Export" at bounding box center [844, 551] width 81 height 39
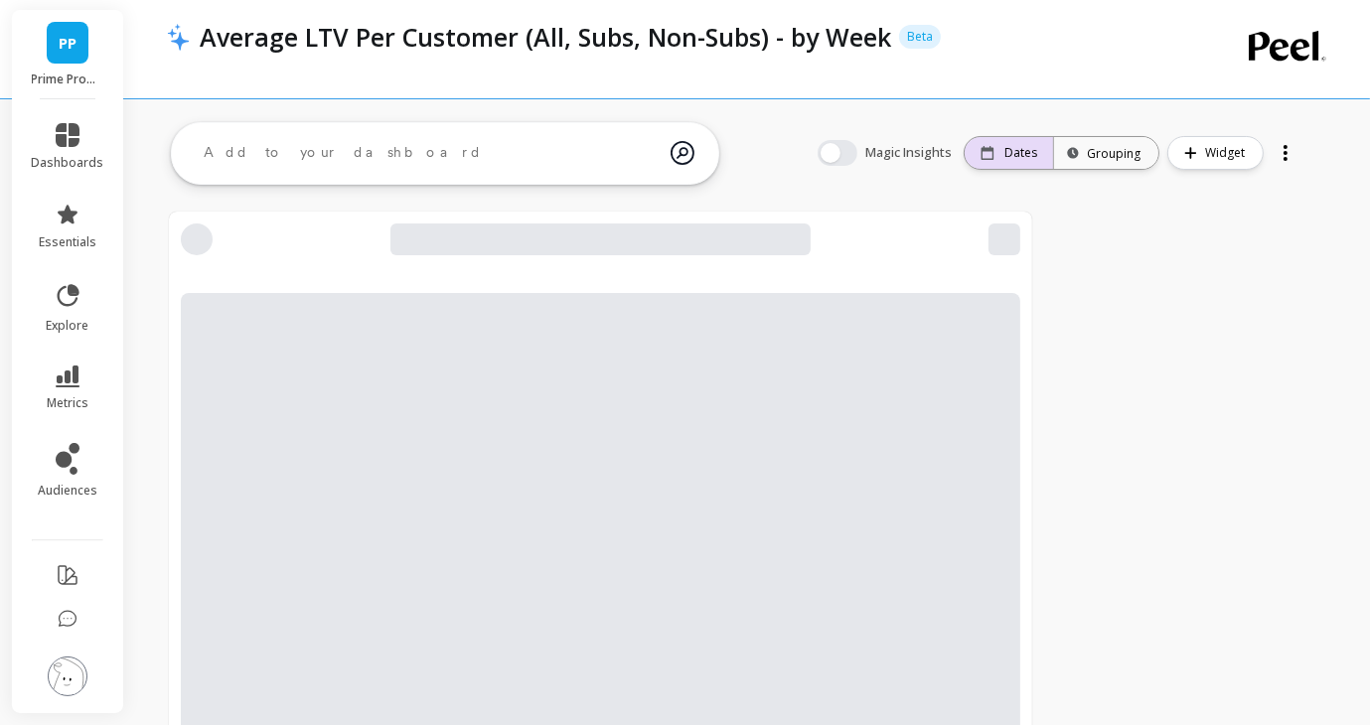
click at [1023, 165] on div "Dates" at bounding box center [1009, 153] width 88 height 32
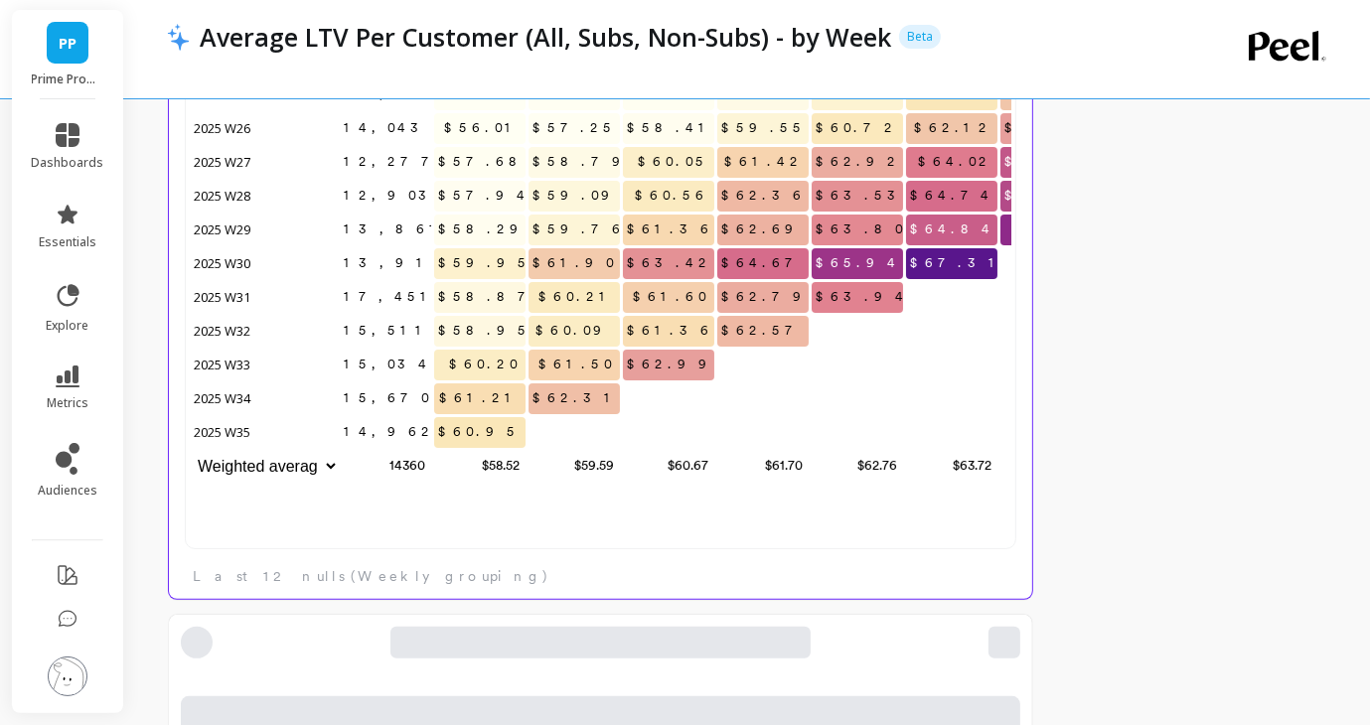
scroll to position [283, 0]
drag, startPoint x: 476, startPoint y: 435, endPoint x: 531, endPoint y: 440, distance: 54.9
click at [531, 440] on div "12,934 $55.90 $57.15 $58.60 $60.00 $61.01 $62.04 $62.93 $64.18 13,758 $55.10 $5…" at bounding box center [788, 245] width 1197 height 477
drag, startPoint x: 383, startPoint y: 425, endPoint x: 447, endPoint y: 427, distance: 64.6
click at [447, 427] on div "12,934 $55.90 $57.15 $58.60 $60.00 $61.01 $62.04 $62.93 $64.18 13,758 $55.10 $5…" at bounding box center [788, 245] width 1197 height 477
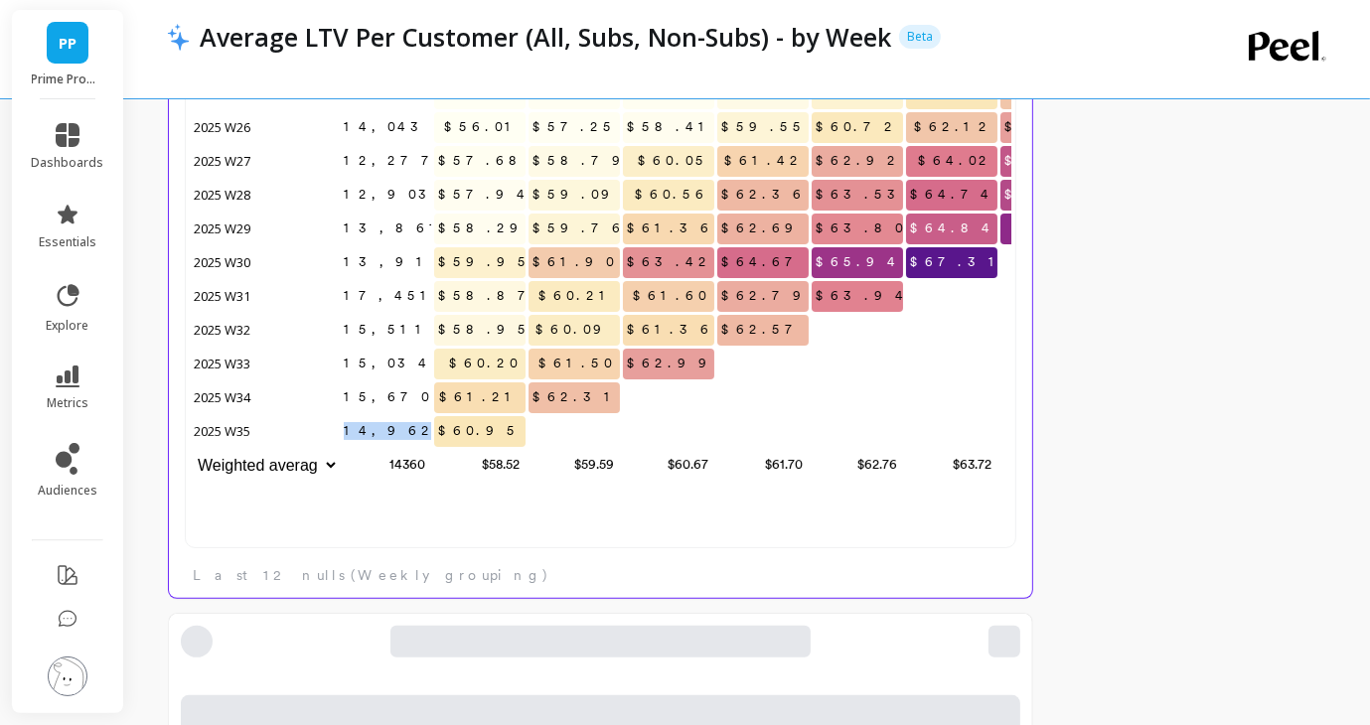
copy span "14,962"
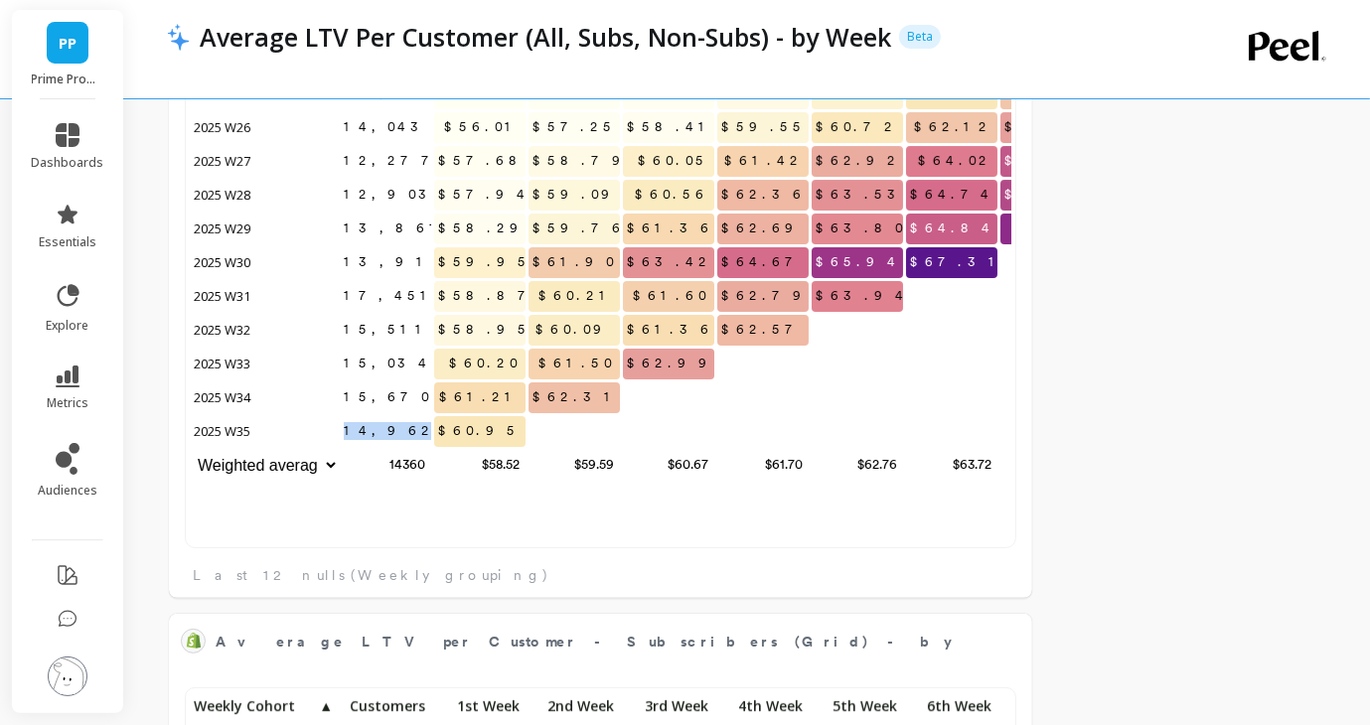
scroll to position [547, 822]
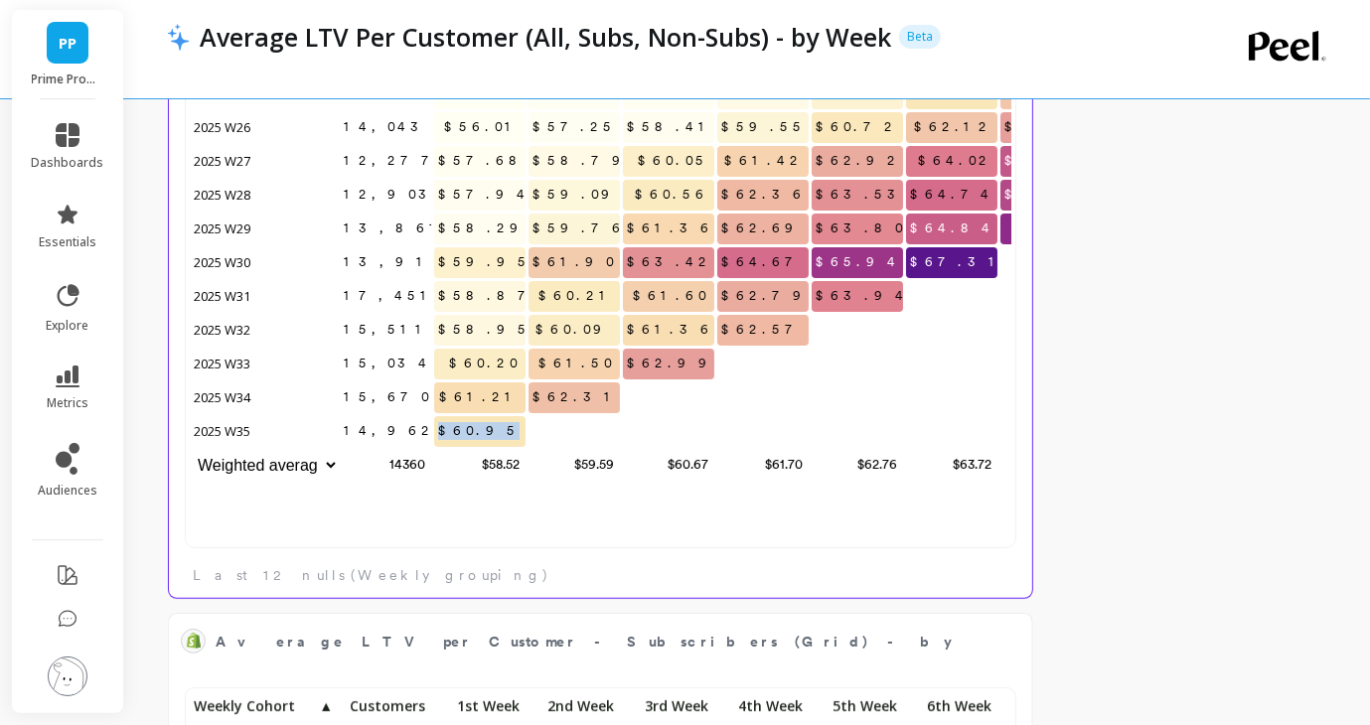
drag, startPoint x: 474, startPoint y: 437, endPoint x: 529, endPoint y: 437, distance: 54.7
click at [529, 437] on div "12,934 $55.90 $57.15 $58.60 $60.00 $61.01 $62.04 $62.93 $64.18 13,758 $55.10 $5…" at bounding box center [788, 245] width 1197 height 477
copy span "$60.95"
drag, startPoint x: 567, startPoint y: 397, endPoint x: 634, endPoint y: 398, distance: 66.6
click at [634, 397] on div "12,934 $55.90 $57.15 $58.60 $60.00 $61.01 $62.04 $62.93 $64.18 13,758 $55.10 $5…" at bounding box center [788, 245] width 1197 height 477
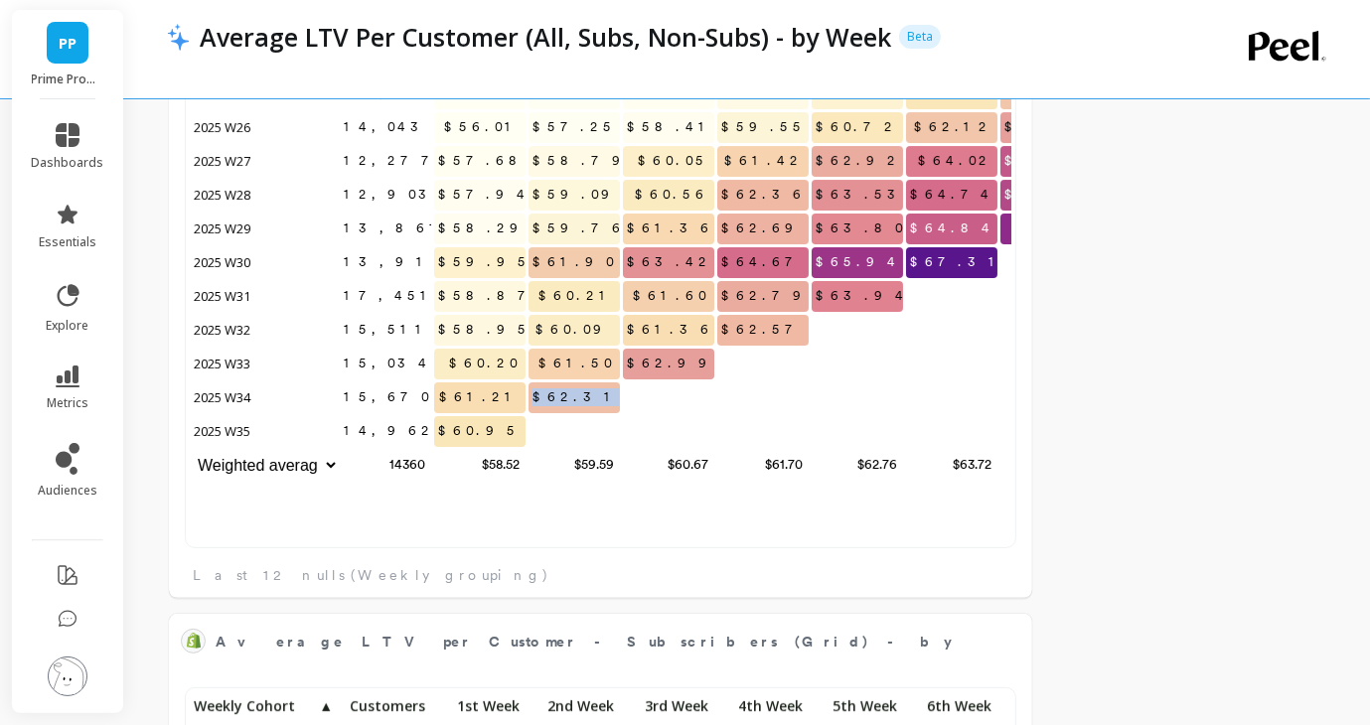
copy span "$62.31"
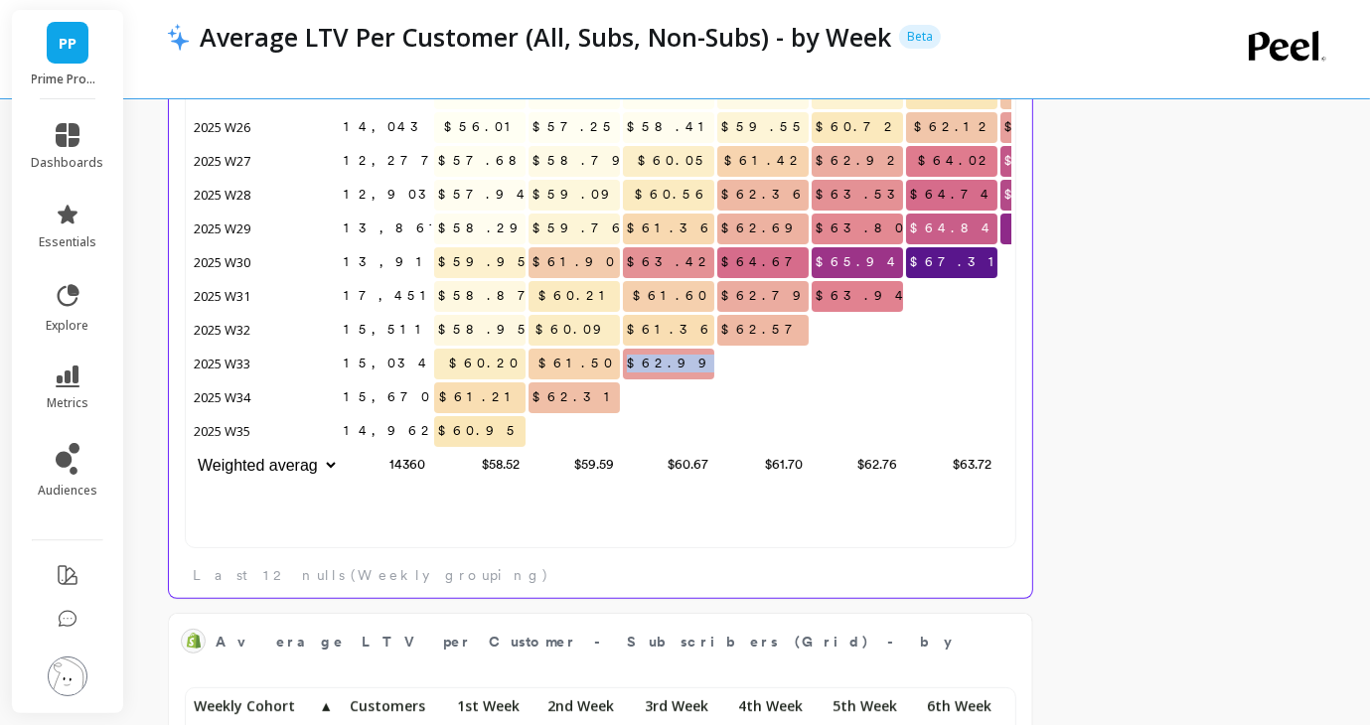
drag, startPoint x: 667, startPoint y: 364, endPoint x: 717, endPoint y: 364, distance: 50.7
click at [717, 364] on div "12,934 $55.90 $57.15 $58.60 $60.00 $61.01 $62.04 $62.93 $64.18 13,758 $55.10 $5…" at bounding box center [788, 245] width 1197 height 477
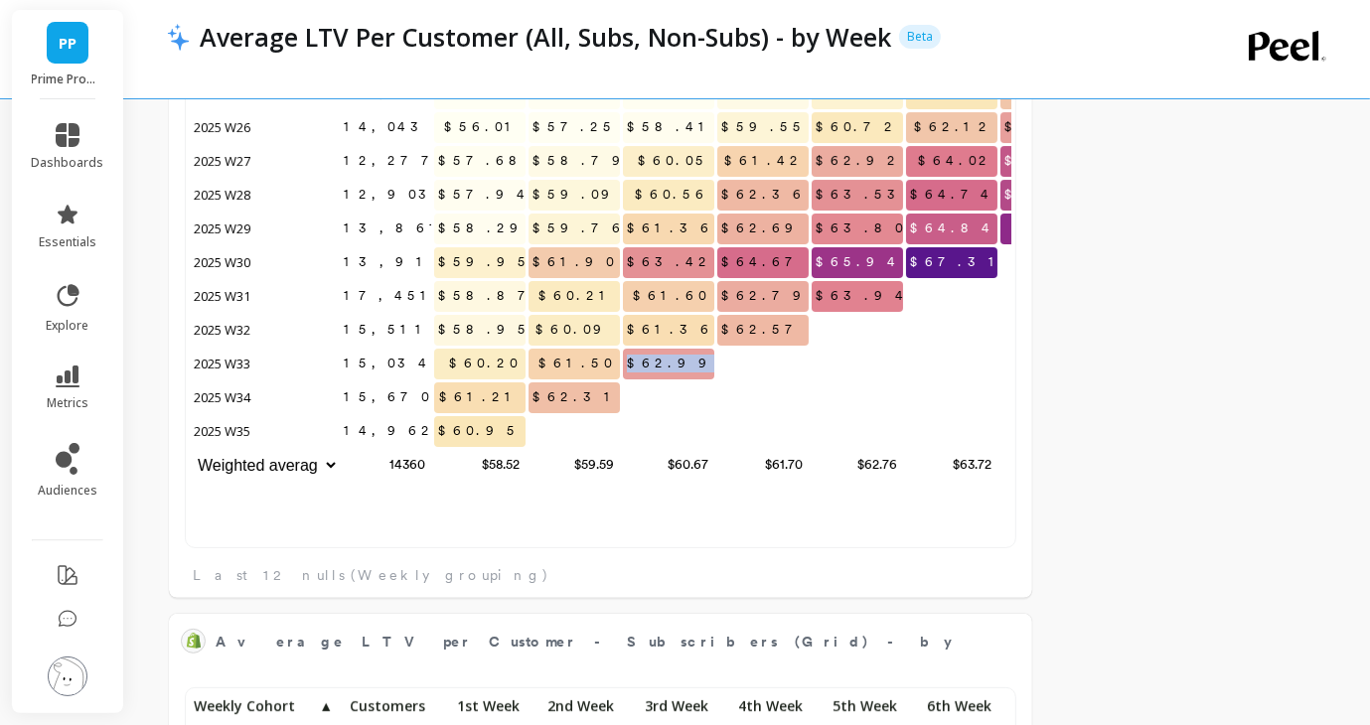
copy span "$62.99"
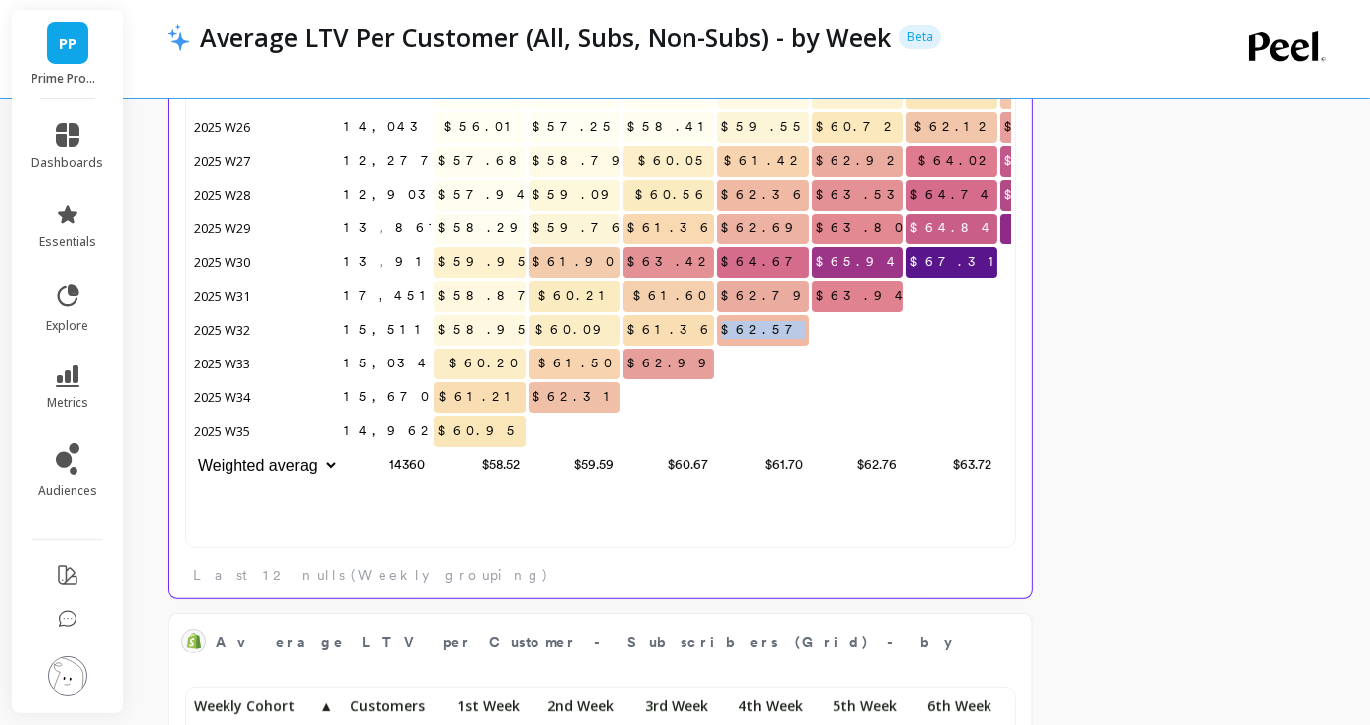
drag, startPoint x: 761, startPoint y: 329, endPoint x: 810, endPoint y: 329, distance: 48.7
click at [810, 329] on div "12,934 $55.90 $57.15 $58.60 $60.00 $61.01 $62.04 $62.93 $64.18 13,758 $55.10 $5…" at bounding box center [788, 245] width 1197 height 477
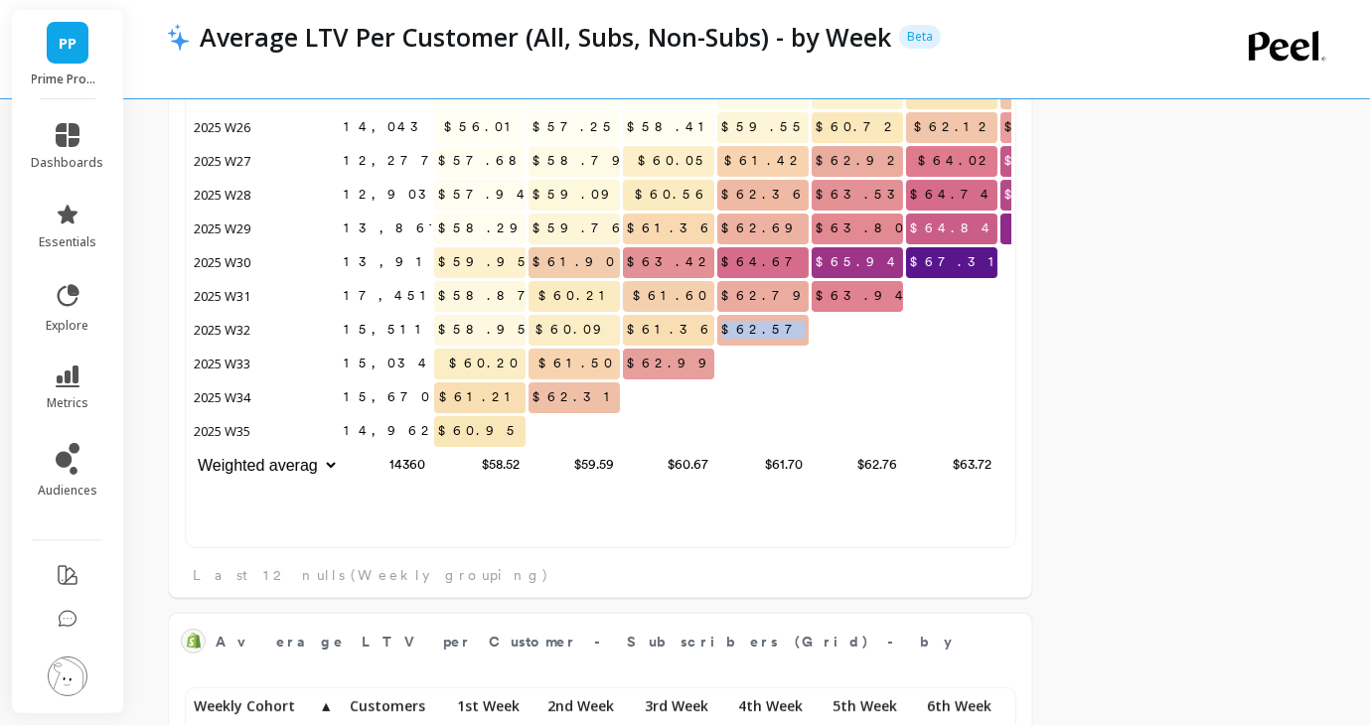
copy span "$62.57"
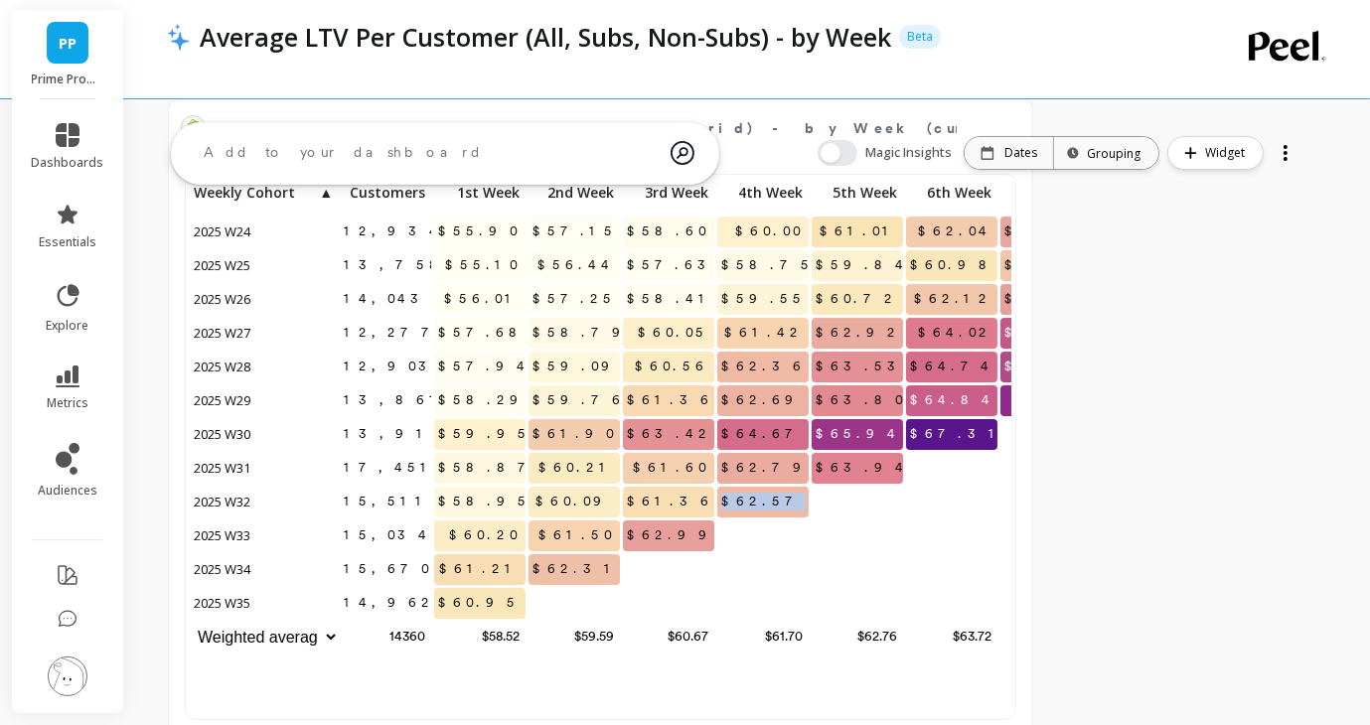
scroll to position [120, 0]
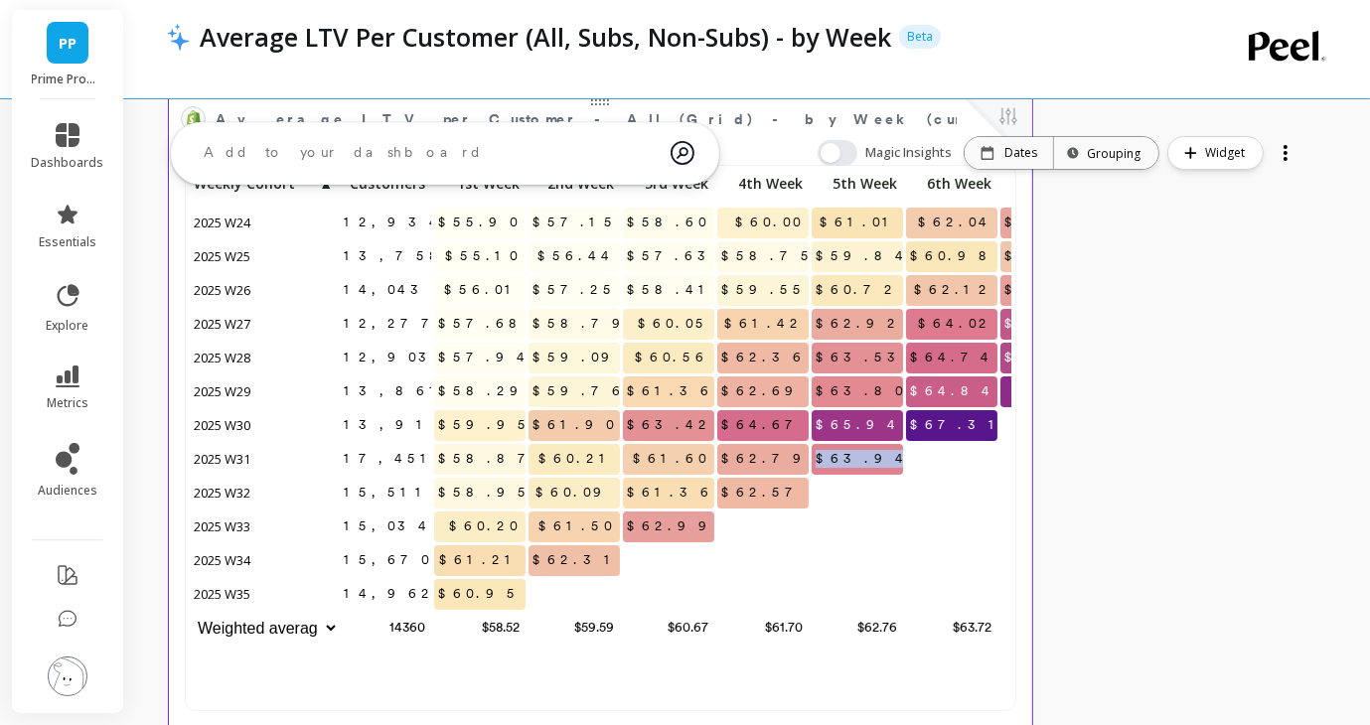
drag, startPoint x: 846, startPoint y: 455, endPoint x: 898, endPoint y: 455, distance: 52.7
click at [898, 455] on p "$63.94" at bounding box center [857, 459] width 91 height 30
copy span "$63.94"
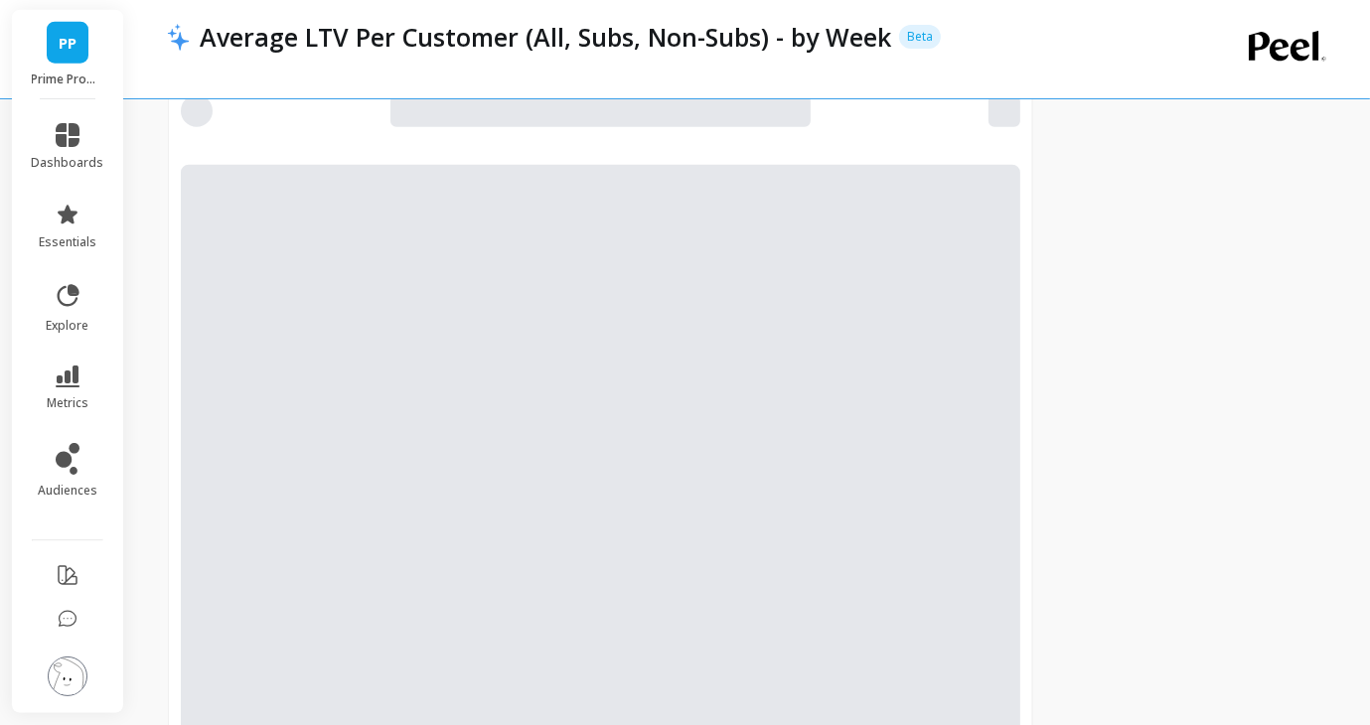
scroll to position [2204, 0]
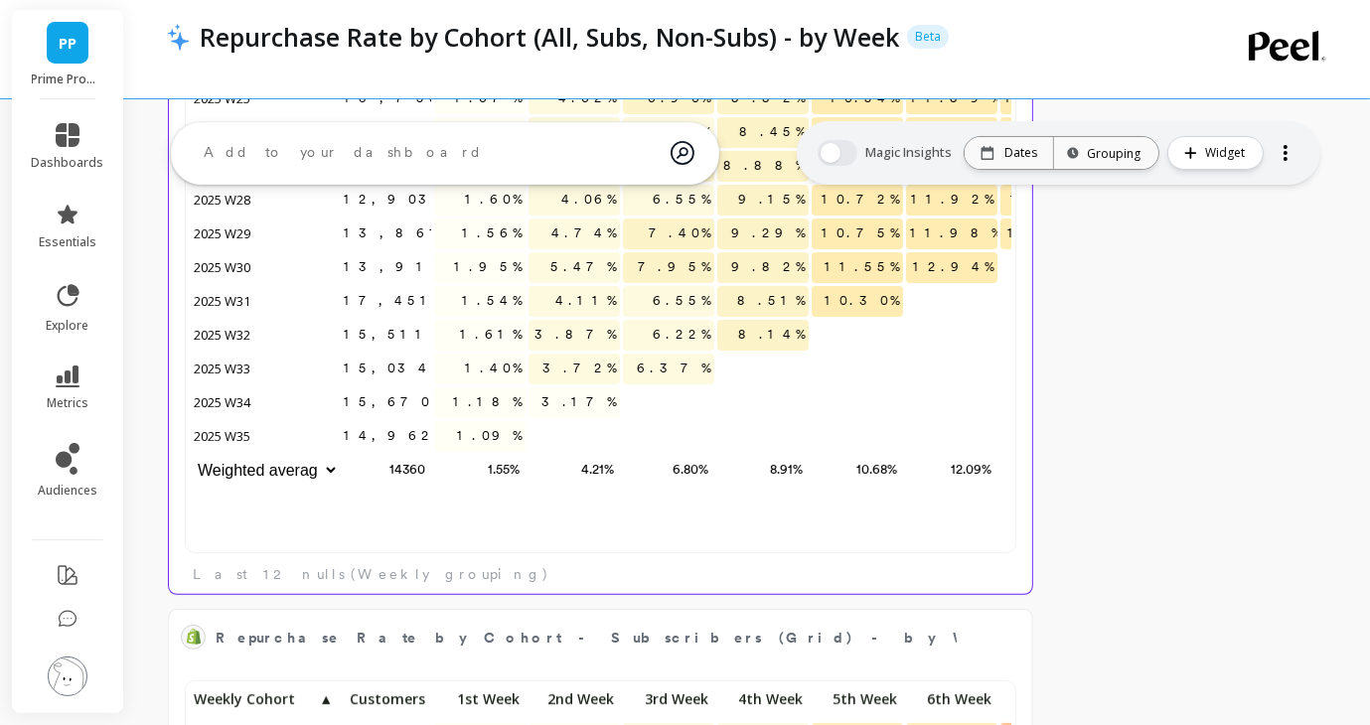
scroll to position [270, 0]
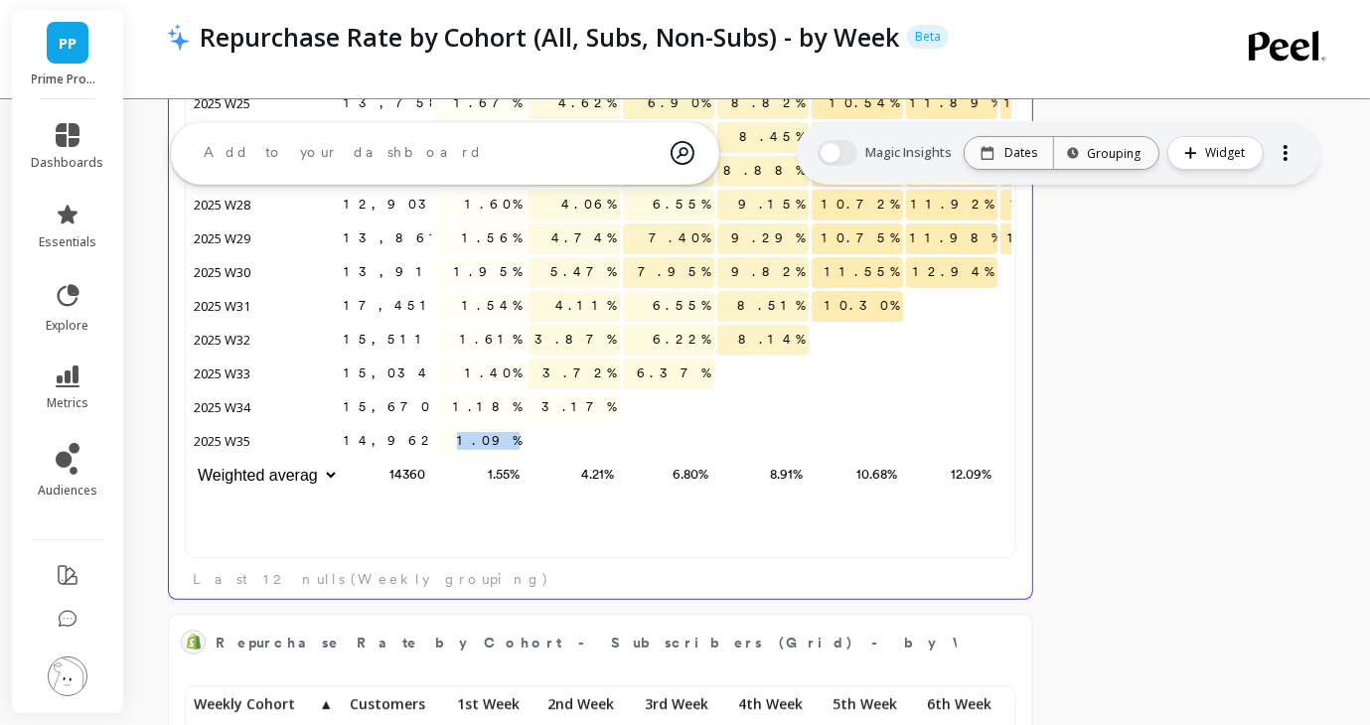
drag, startPoint x: 482, startPoint y: 436, endPoint x: 564, endPoint y: 436, distance: 82.5
click at [564, 436] on div "12,934 1.80% 4.54% 7.17% 9.38% 10.81% 12.01% 12.91% 14.13% 13,758 1.67% 4.62% 6…" at bounding box center [788, 255] width 1197 height 477
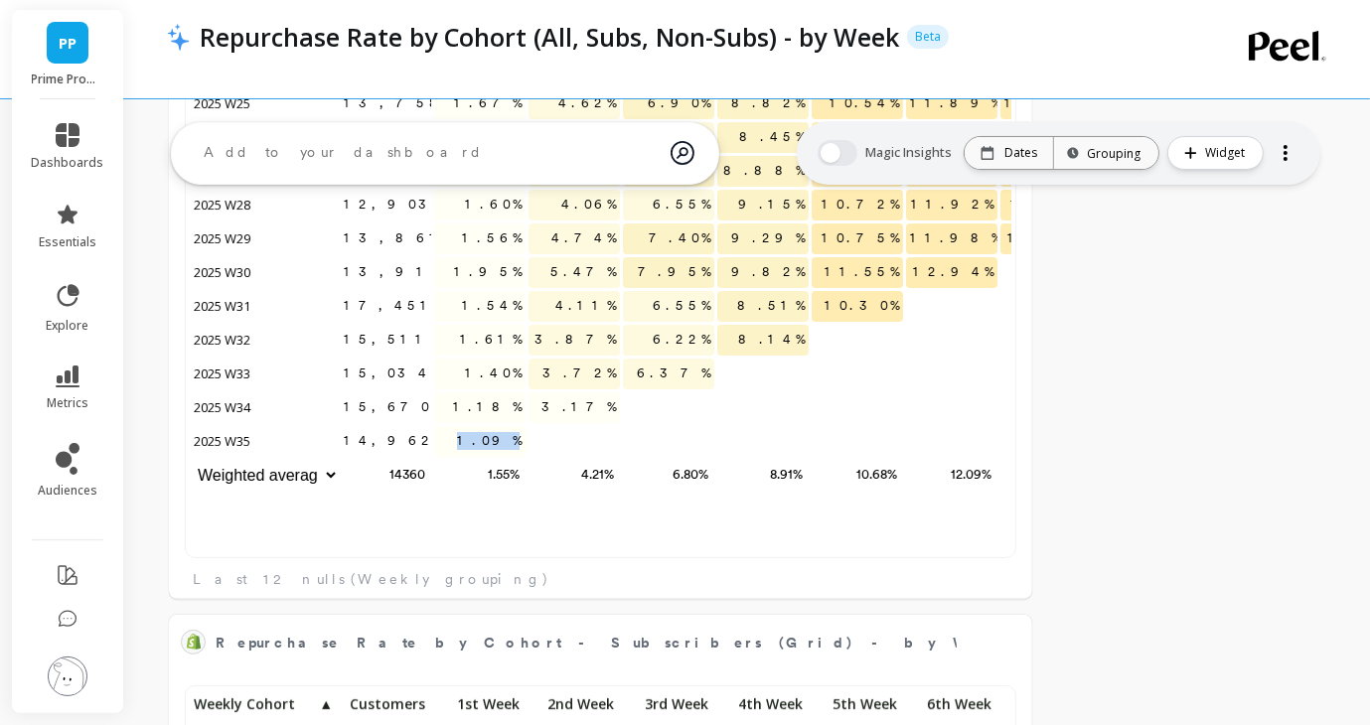
copy span "1.09%"
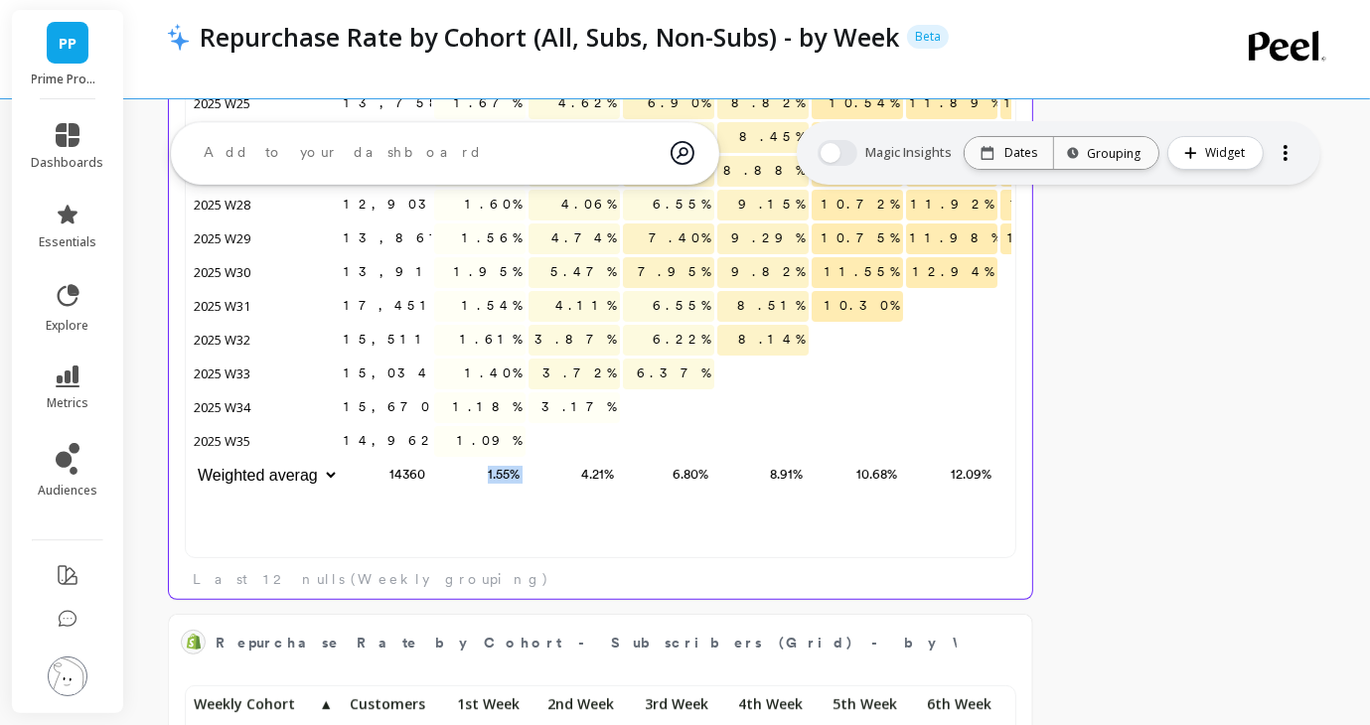
drag, startPoint x: 484, startPoint y: 470, endPoint x: 532, endPoint y: 482, distance: 49.2
click at [532, 482] on div "12,934 1.80% 4.54% 7.17% 9.38% 10.81% 12.01% 12.91% 14.13% 13,758 1.67% 4.62% 6…" at bounding box center [788, 255] width 1197 height 477
copy p "1.55%"
click at [590, 402] on span "3.17%" at bounding box center [579, 408] width 82 height 30
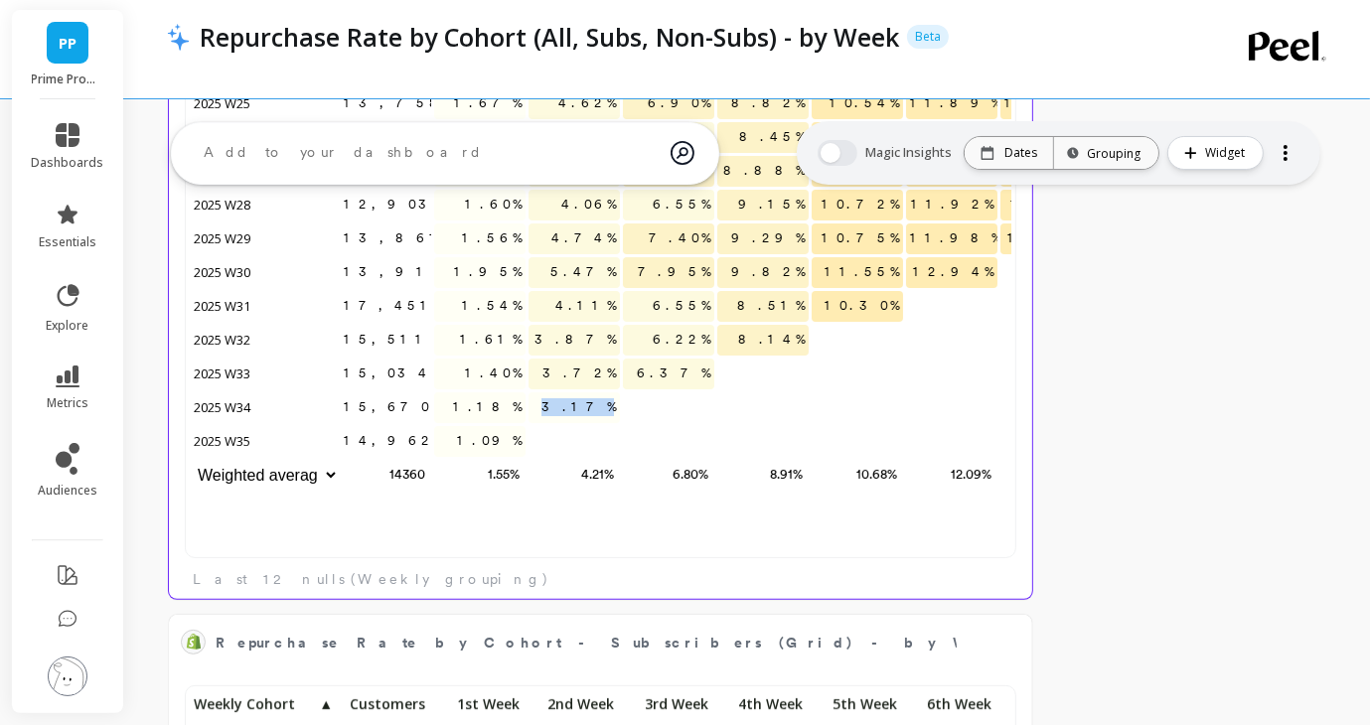
click at [590, 402] on span "3.17%" at bounding box center [579, 408] width 82 height 30
copy span "3.17%"
click at [690, 365] on span "6.37%" at bounding box center [673, 374] width 81 height 30
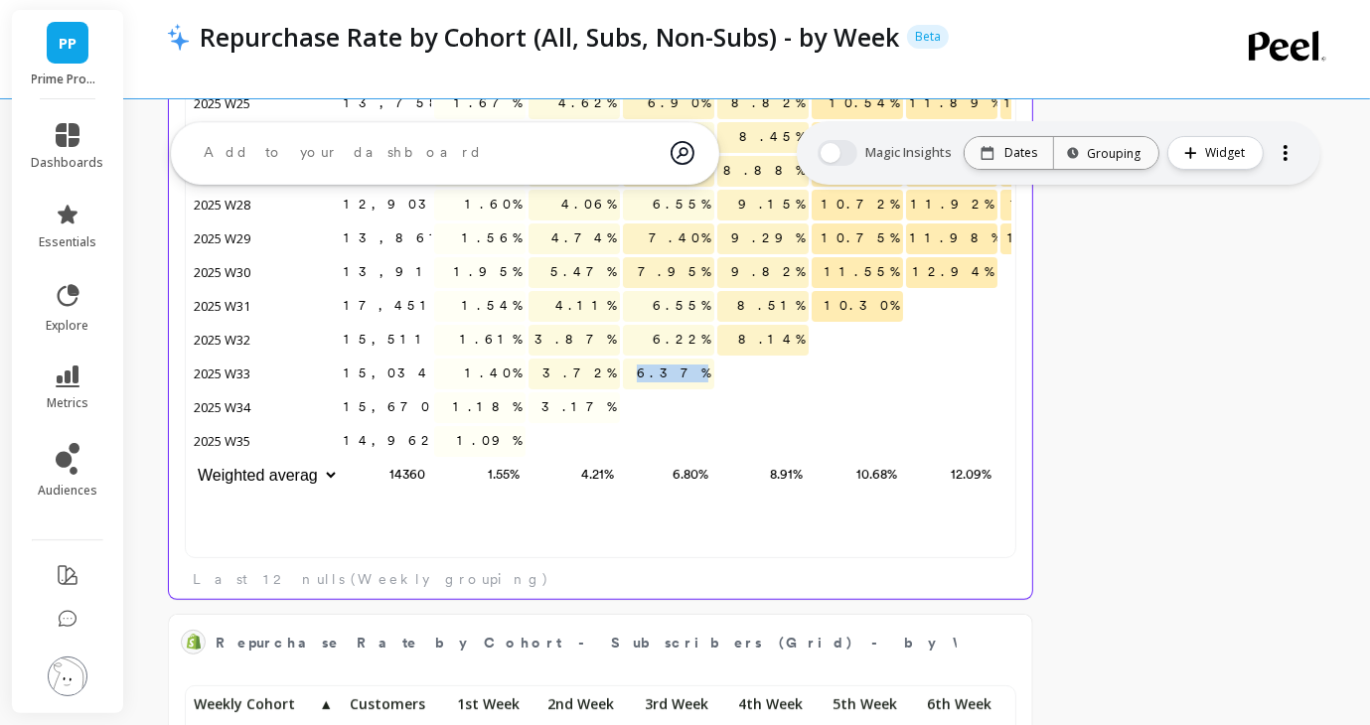
copy span "6.37%"
click at [776, 333] on span "8.14%" at bounding box center [771, 340] width 75 height 30
copy span "8.14%"
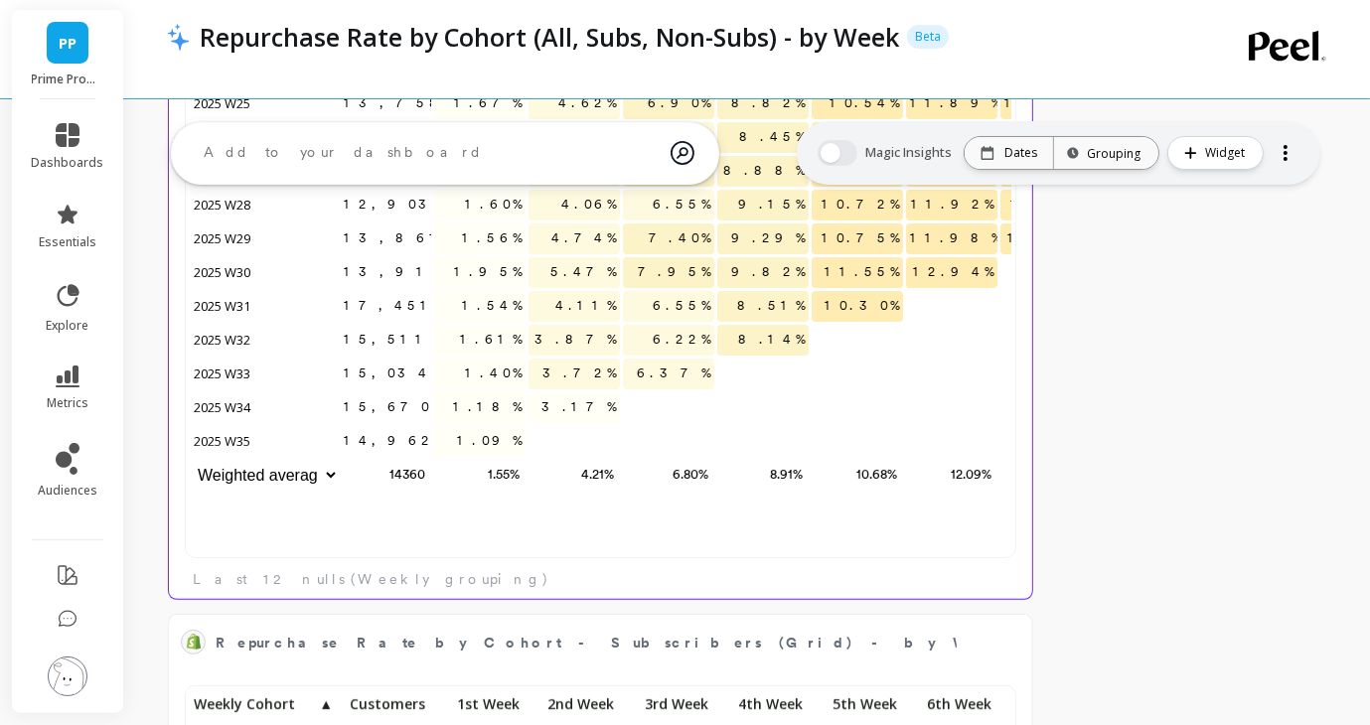
click at [884, 301] on span "10.30%" at bounding box center [862, 306] width 82 height 30
copy span "10.30%"
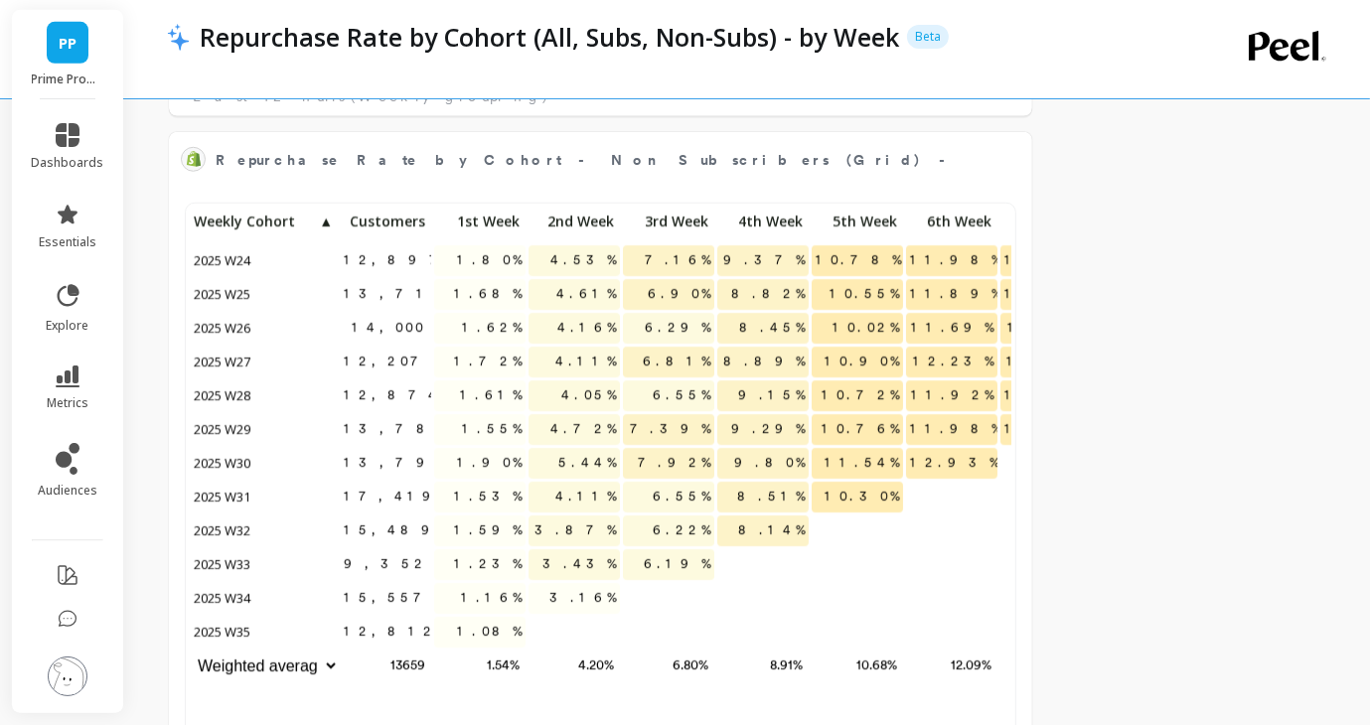
scroll to position [1523, 0]
